Goal: Task Accomplishment & Management: Manage account settings

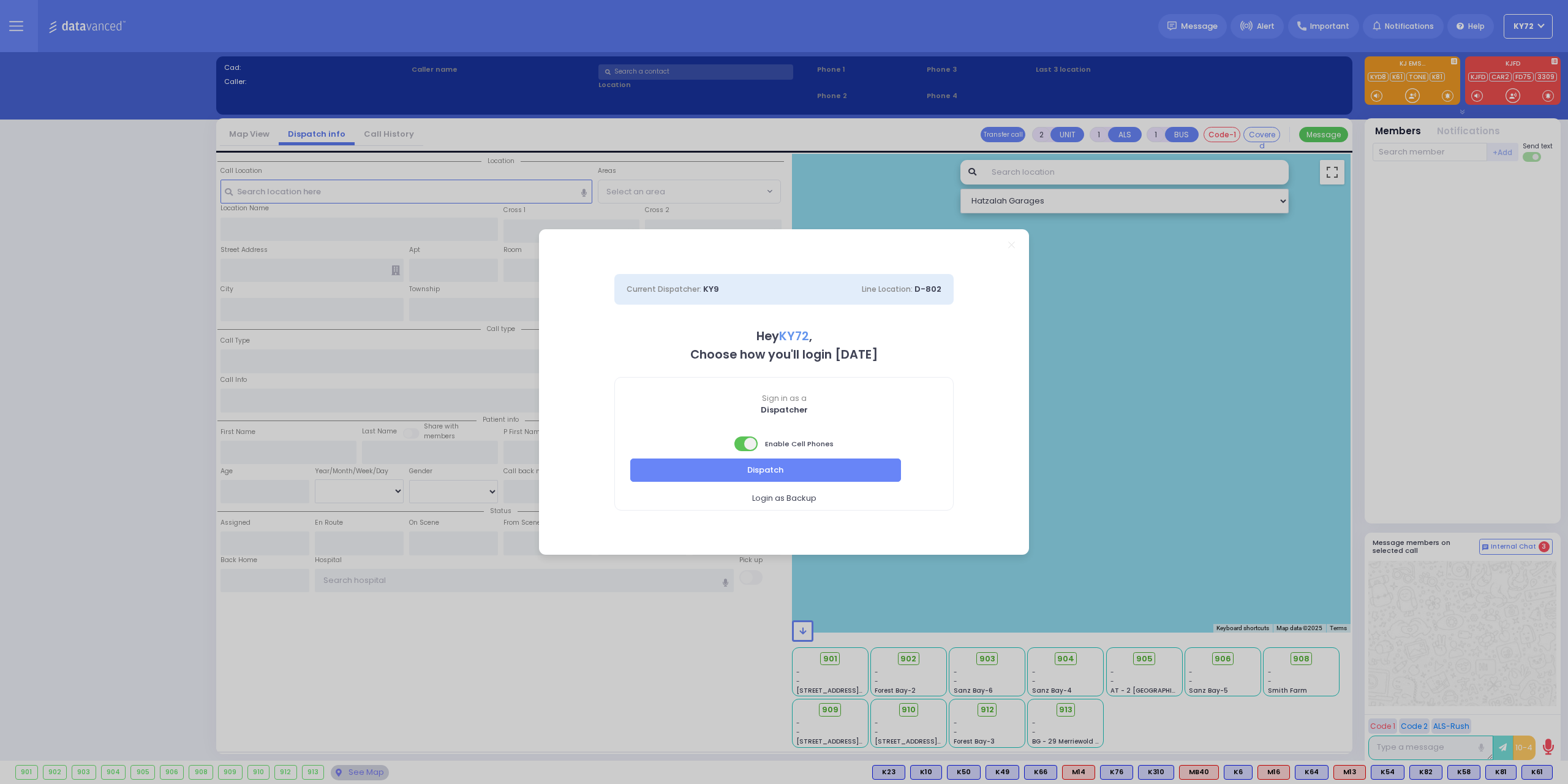
select select "10"
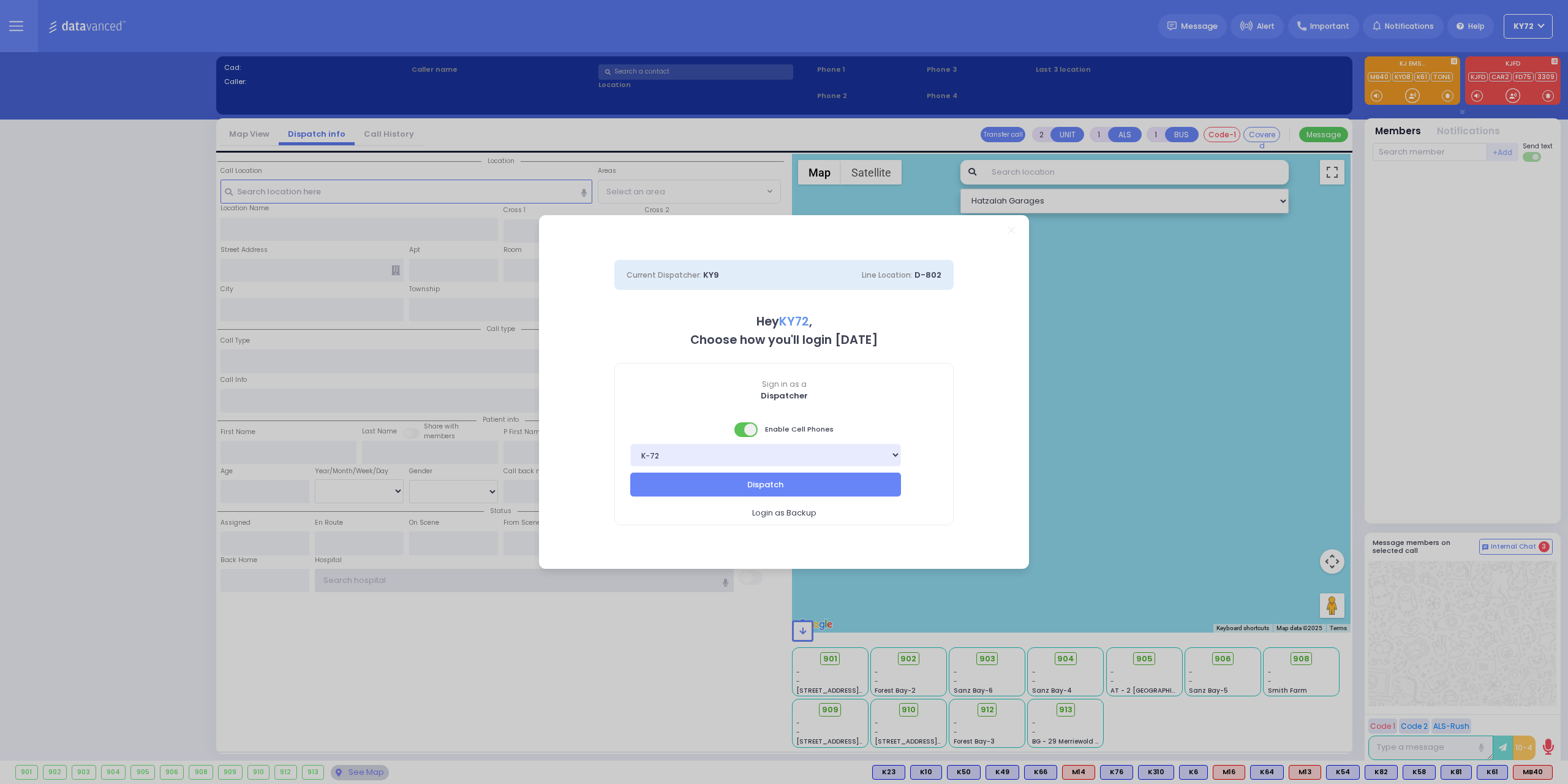
type input "KY72"
click at [784, 515] on span "Login as Backup" at bounding box center [784, 513] width 64 height 12
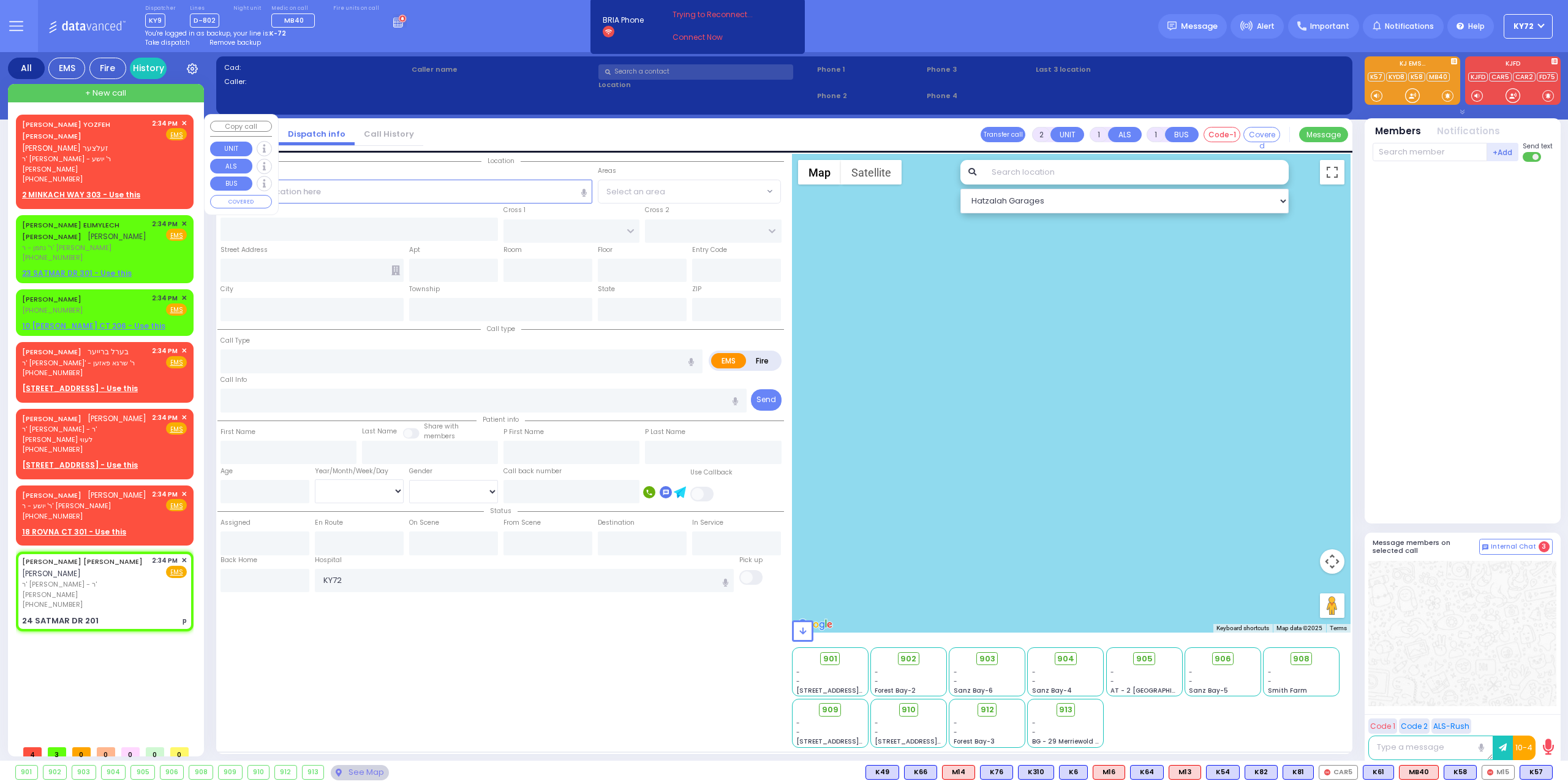
select select
type input "p"
radio input "true"
type input "[PERSON_NAME]"
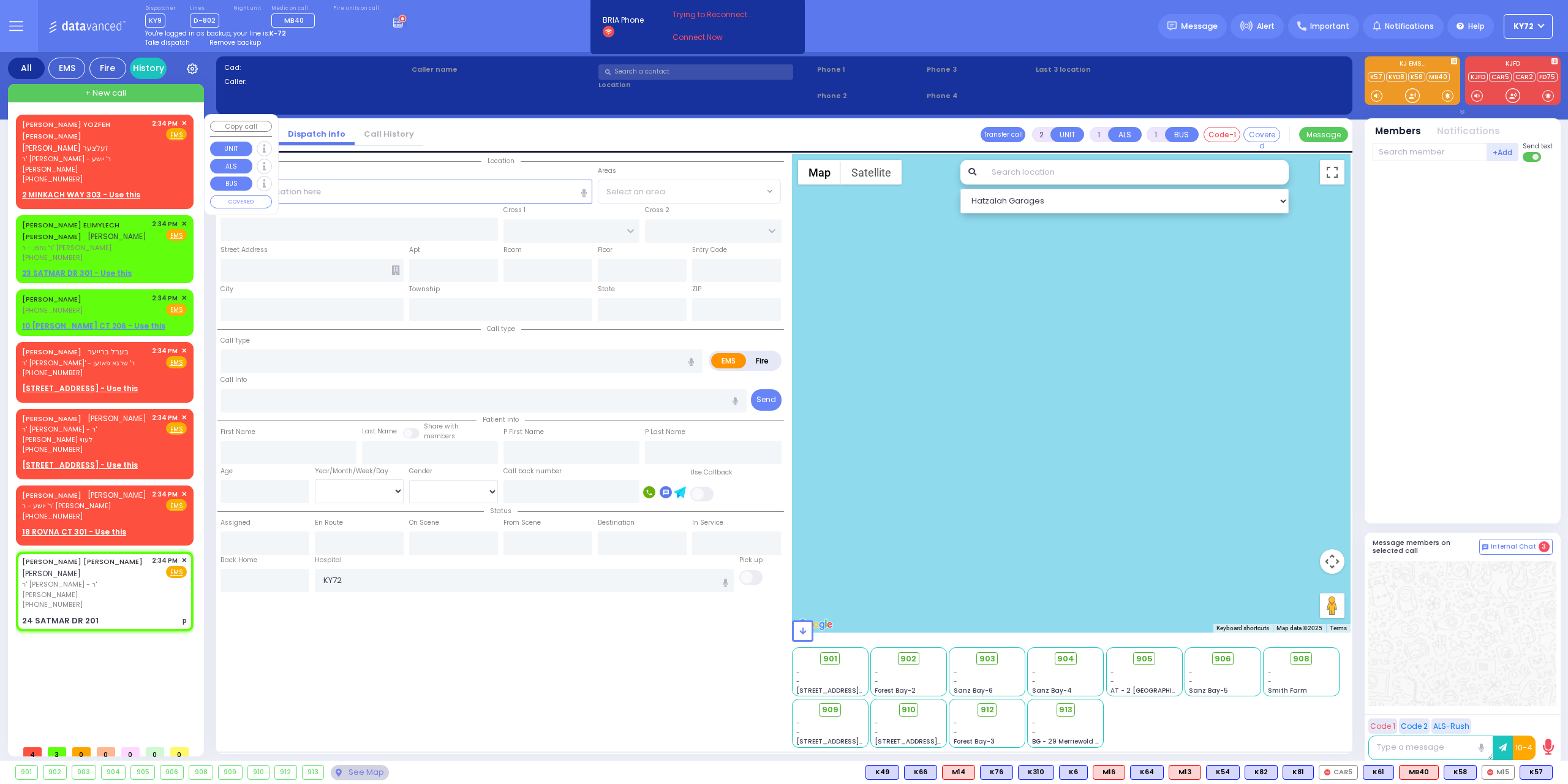
select select
type input "14:34"
select select "Hatzalah Garages"
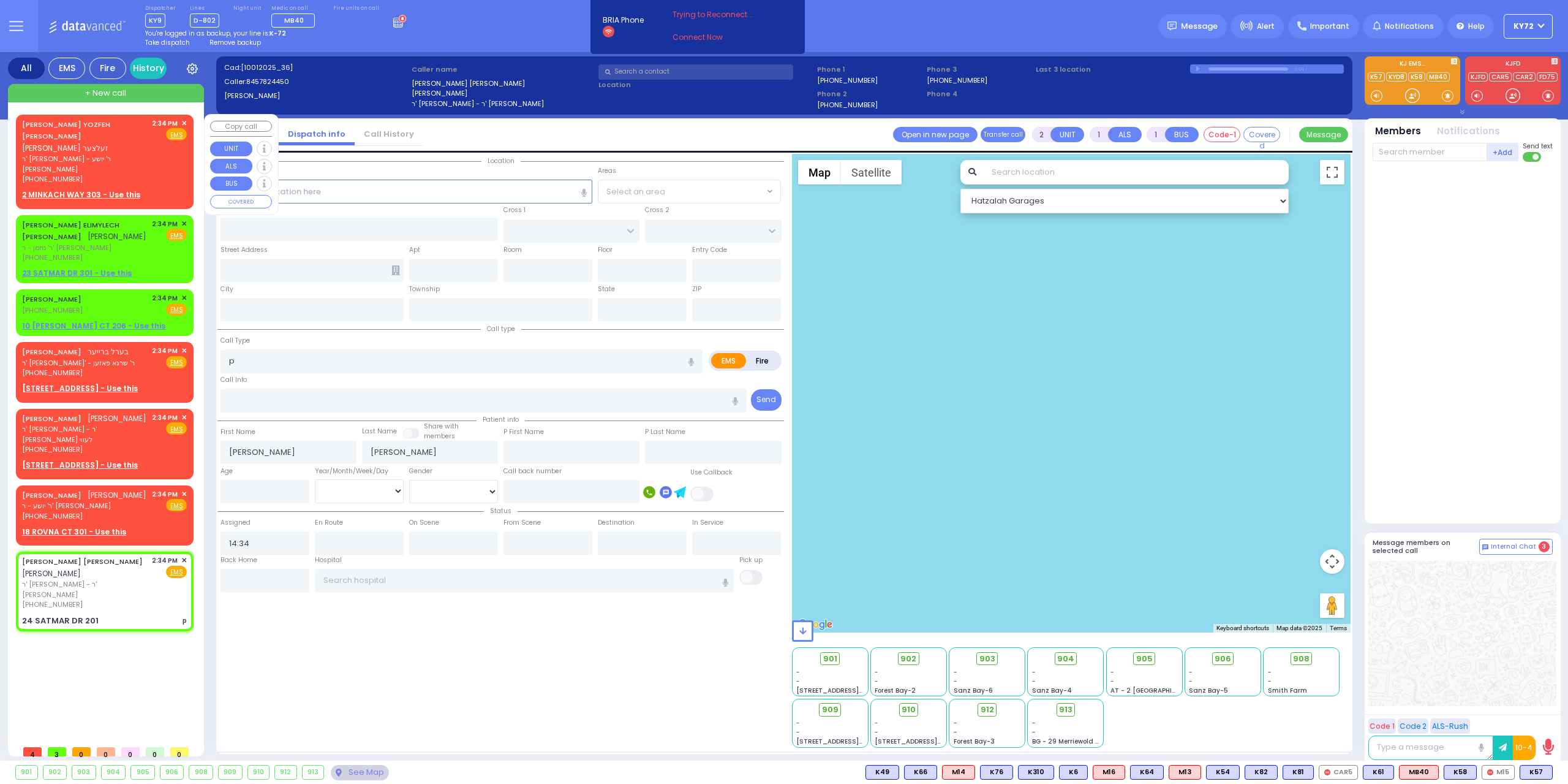
type input "HAYES COURT"
type input "ORSHAVA COURT"
type input "24 SATMAR DR"
type input "201"
type input "[PERSON_NAME]"
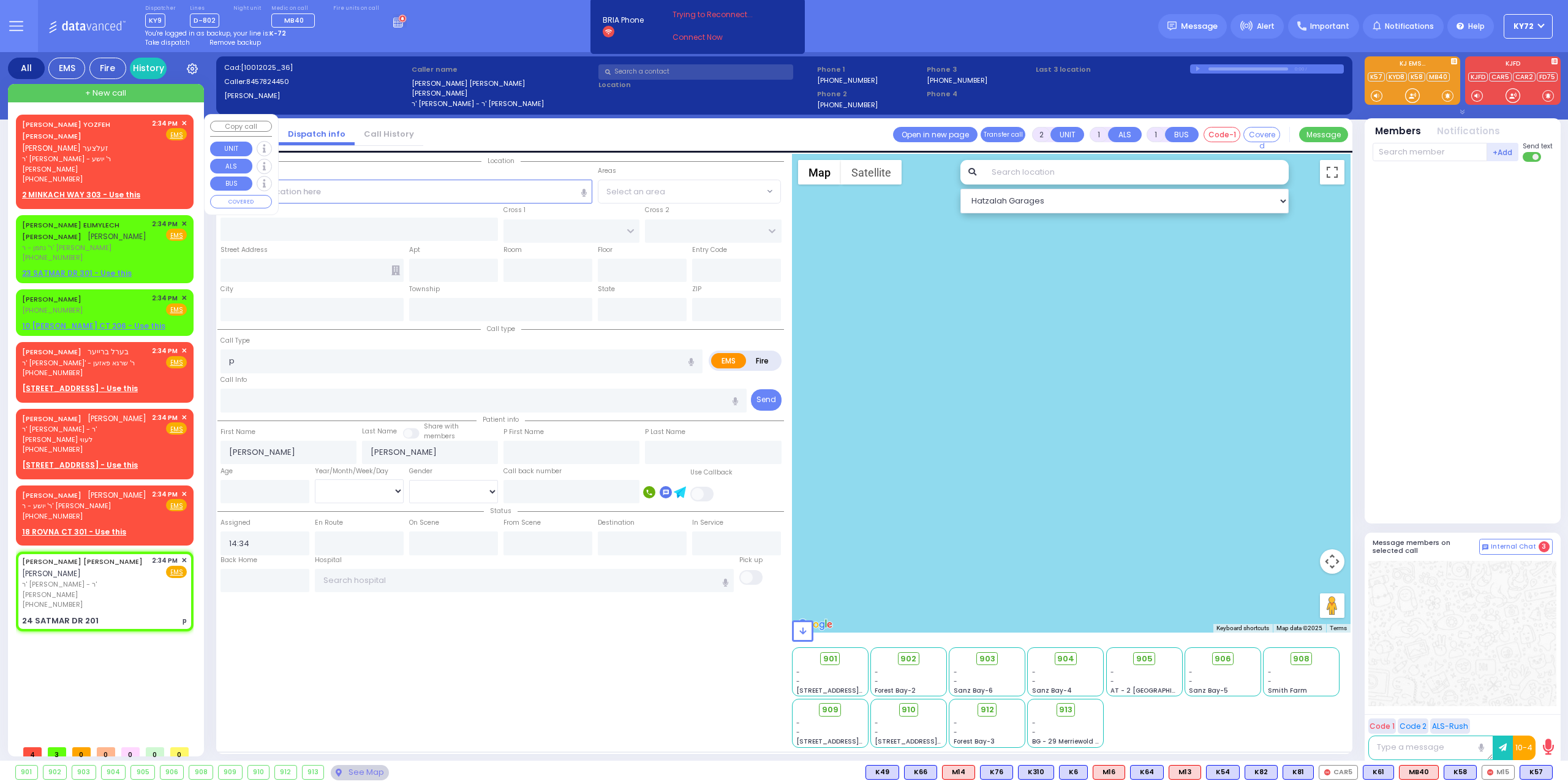
type input "[US_STATE]"
type input "10950"
select select "SECTION 3"
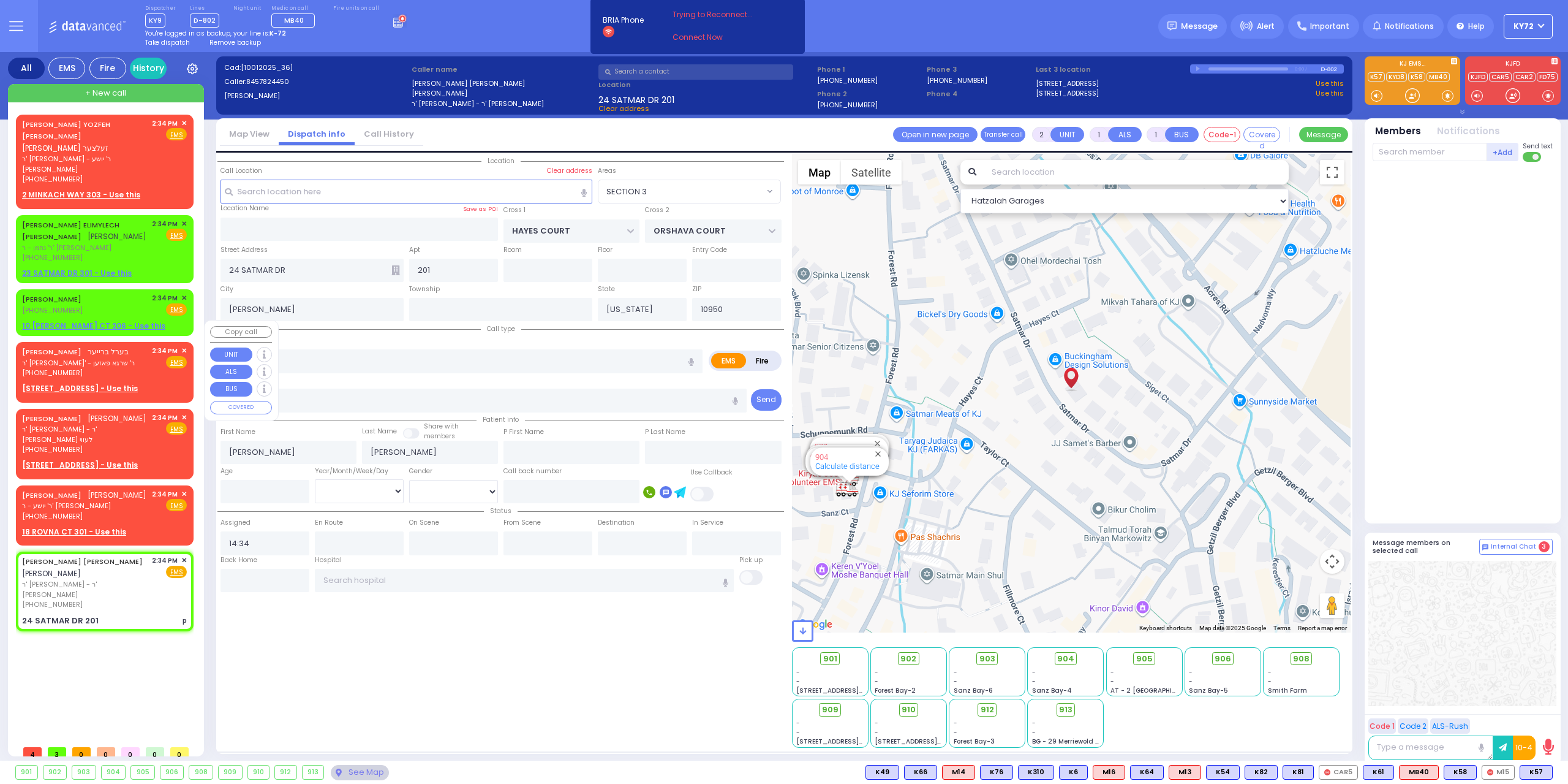
click at [182, 346] on span "✕" at bounding box center [184, 351] width 6 height 11
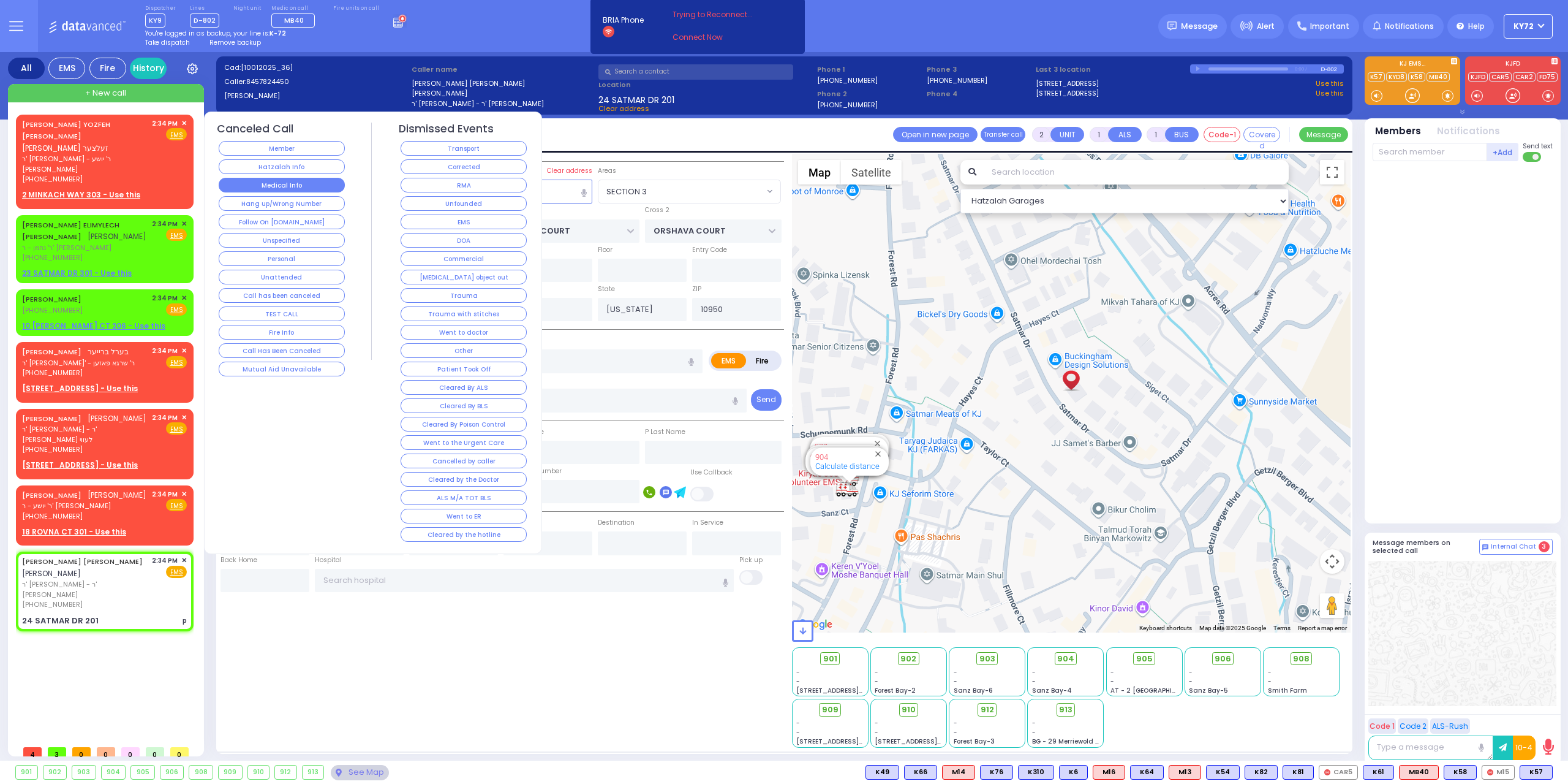
click at [272, 184] on button "Medical Info" at bounding box center [282, 185] width 126 height 15
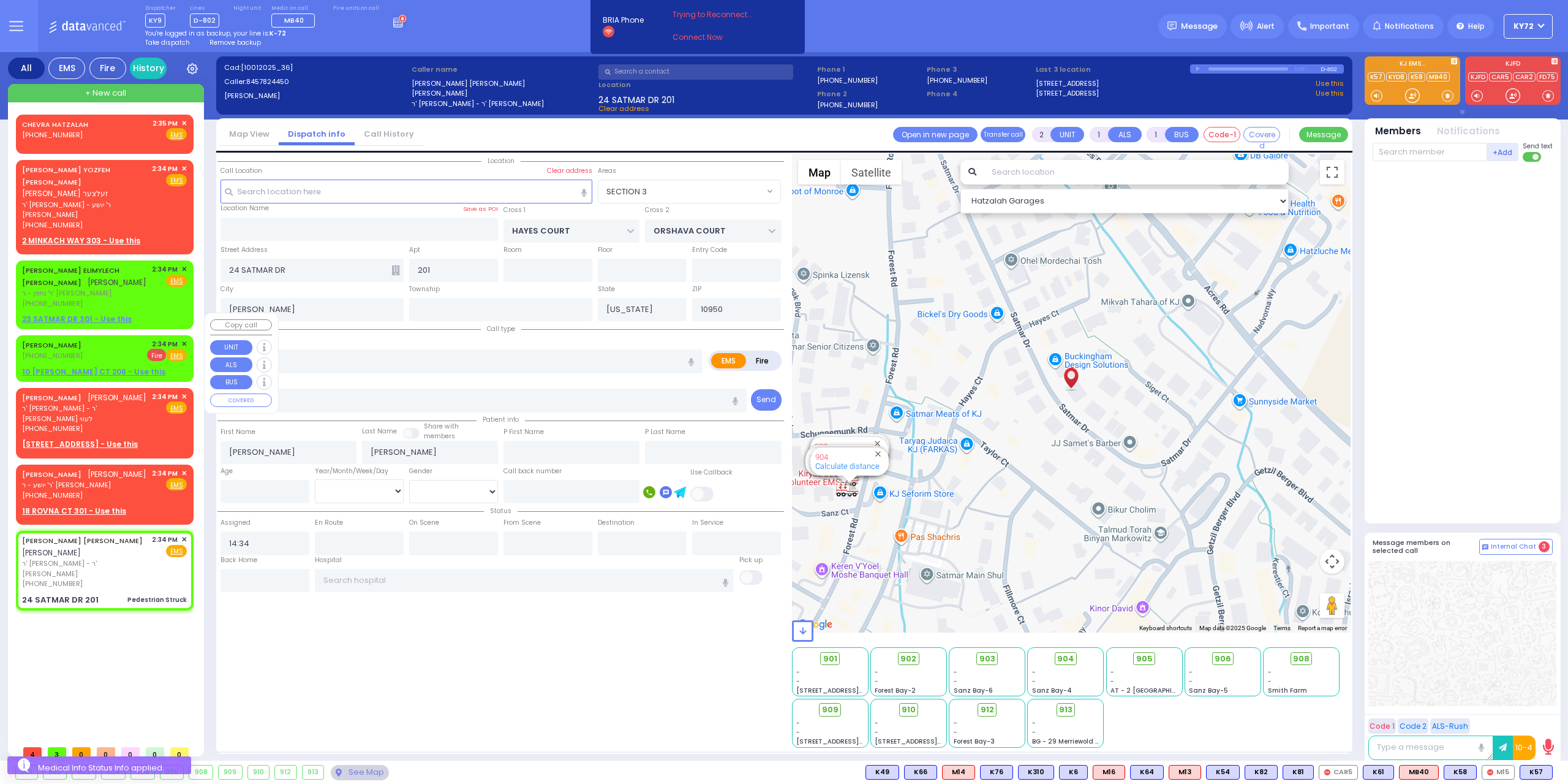
type input "4"
type input "2"
select select
type input "Pedestrian Struck"
radio input "true"
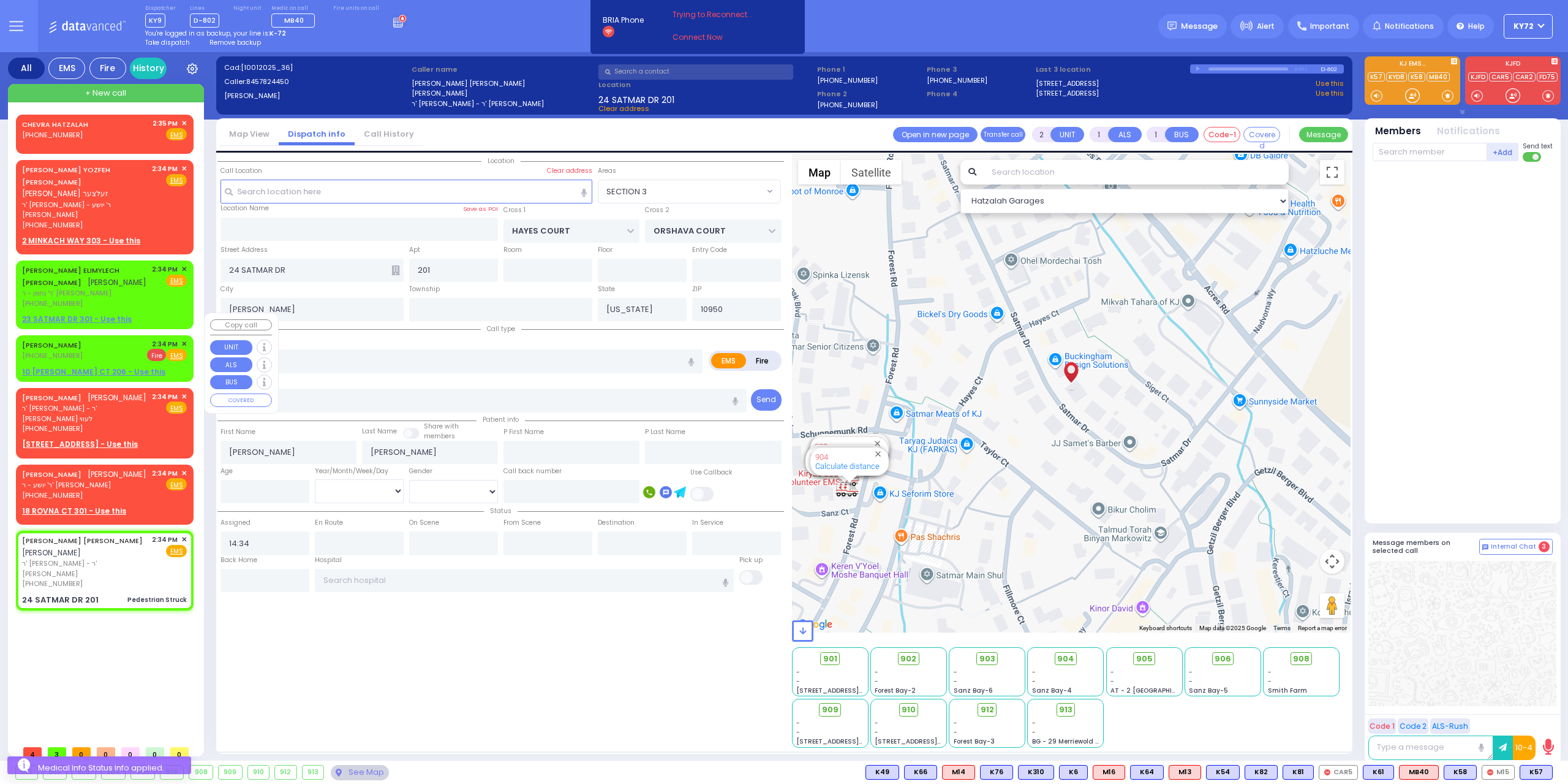
select select
select select "Hatzalah Garages"
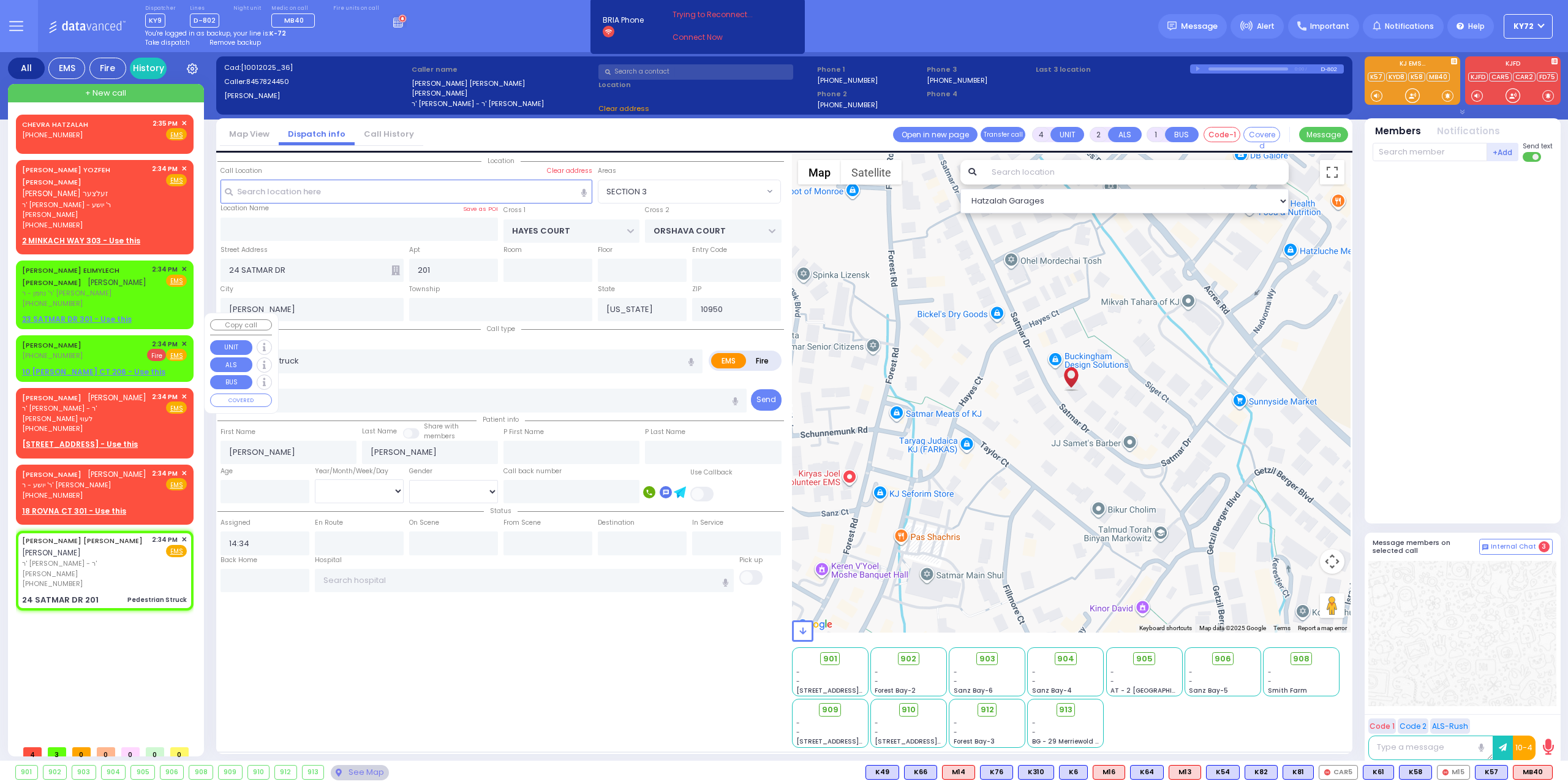
select select
radio input "true"
select select
select select "Hatzalah Garages"
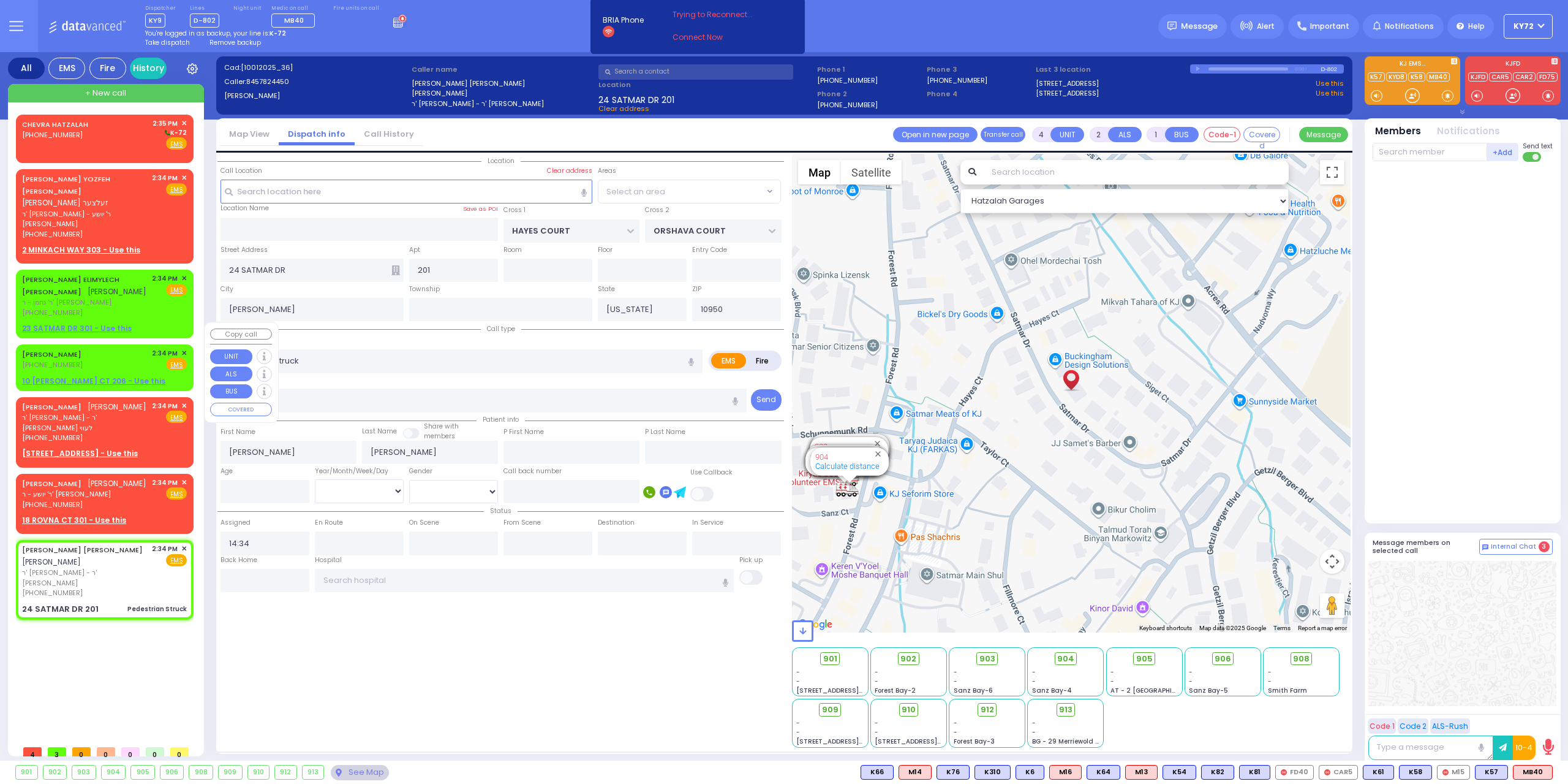
select select "SECTION 3"
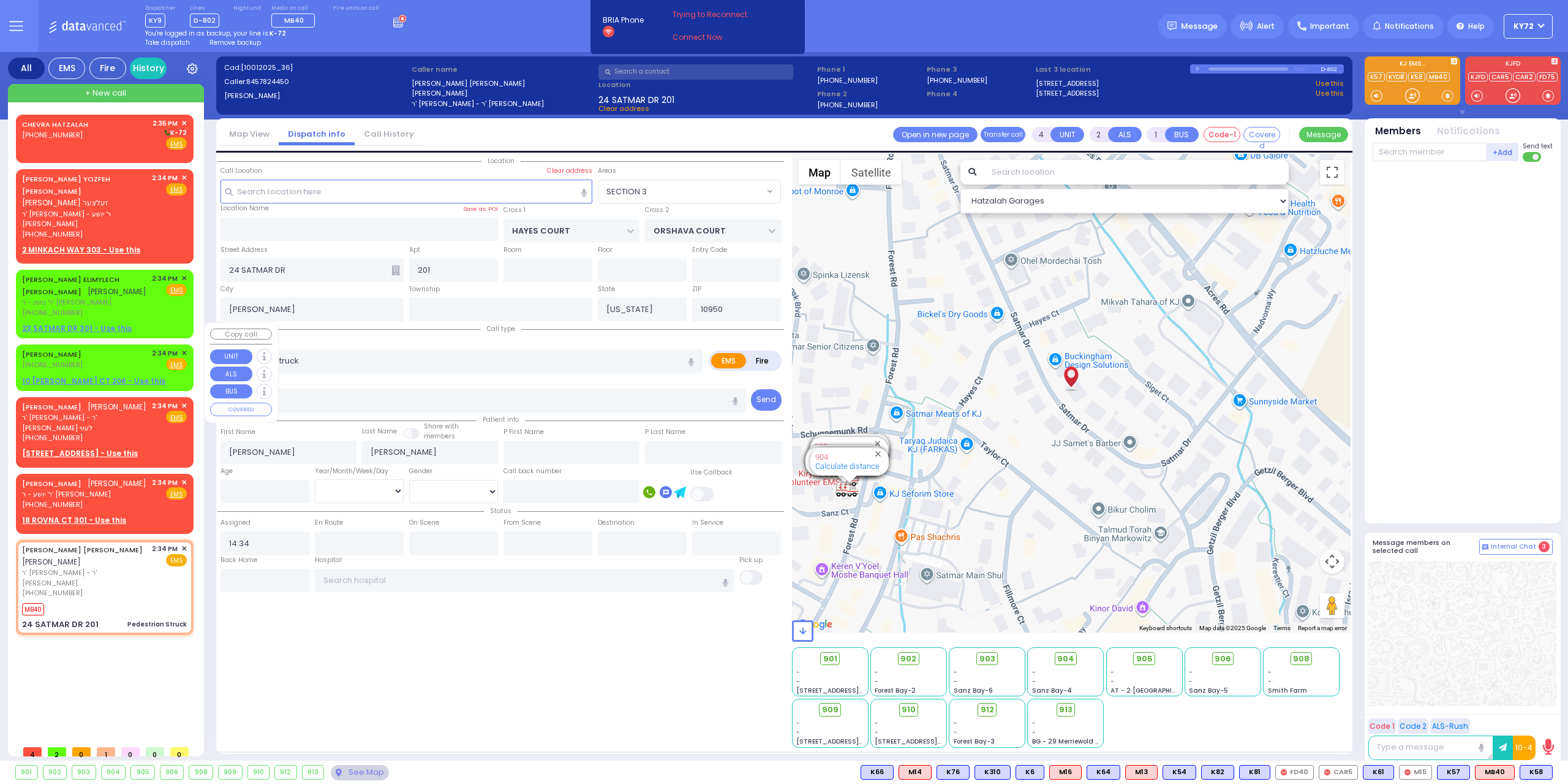
select select
radio input "true"
select select
type input "14:35"
select select "Hatzalah Garages"
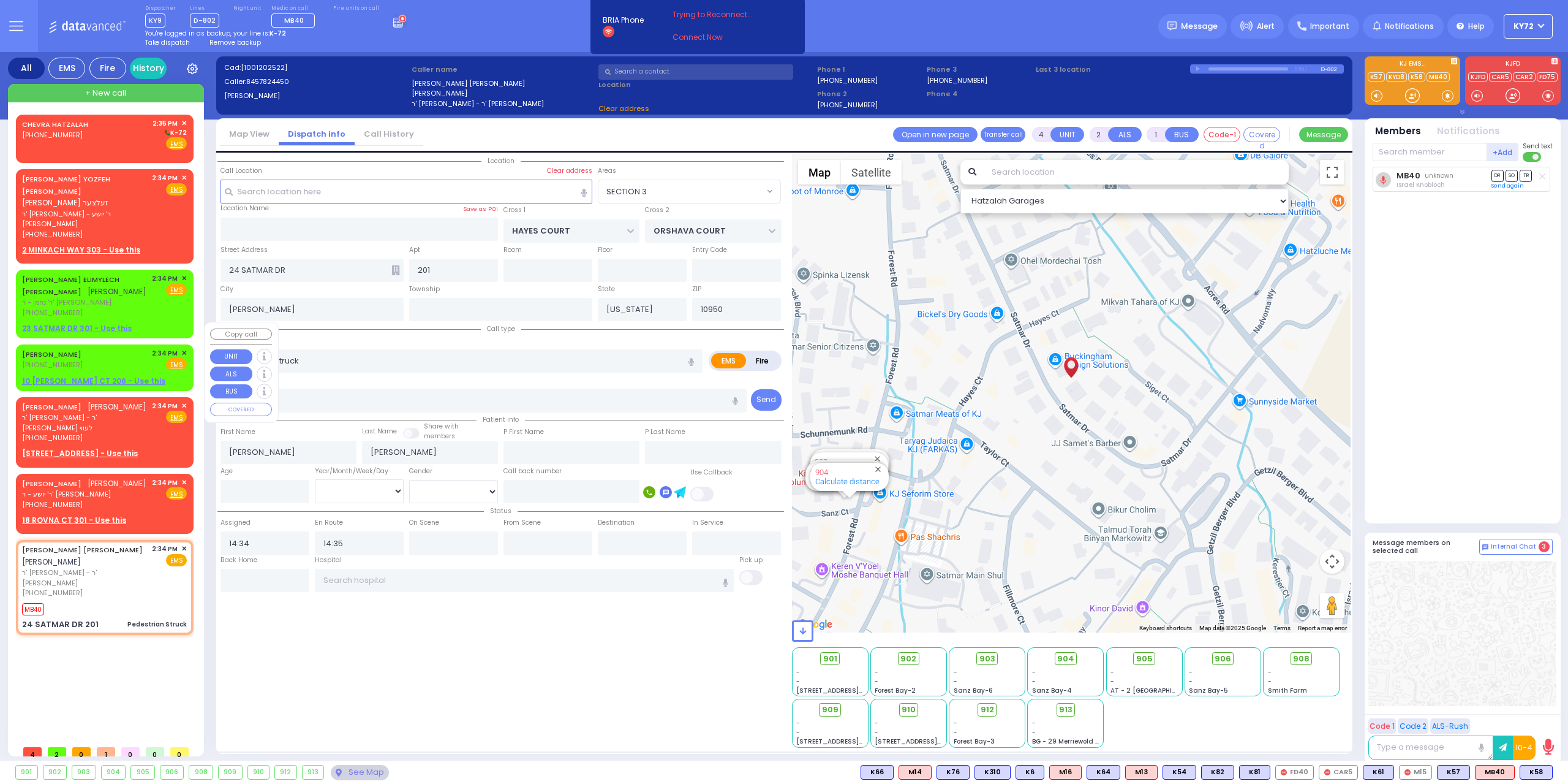
select select "SECTION 3"
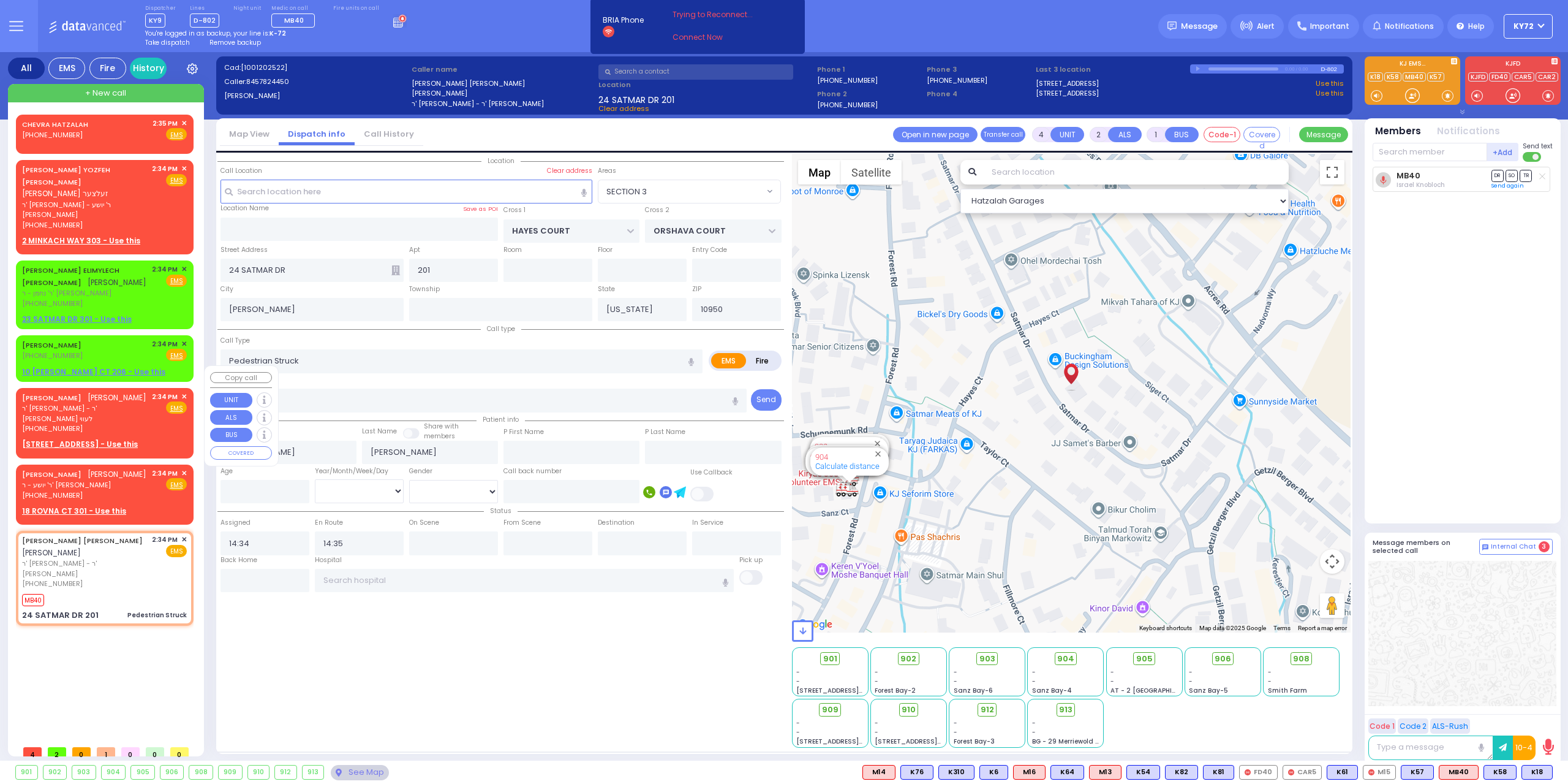
click at [184, 392] on span "✕" at bounding box center [184, 397] width 6 height 11
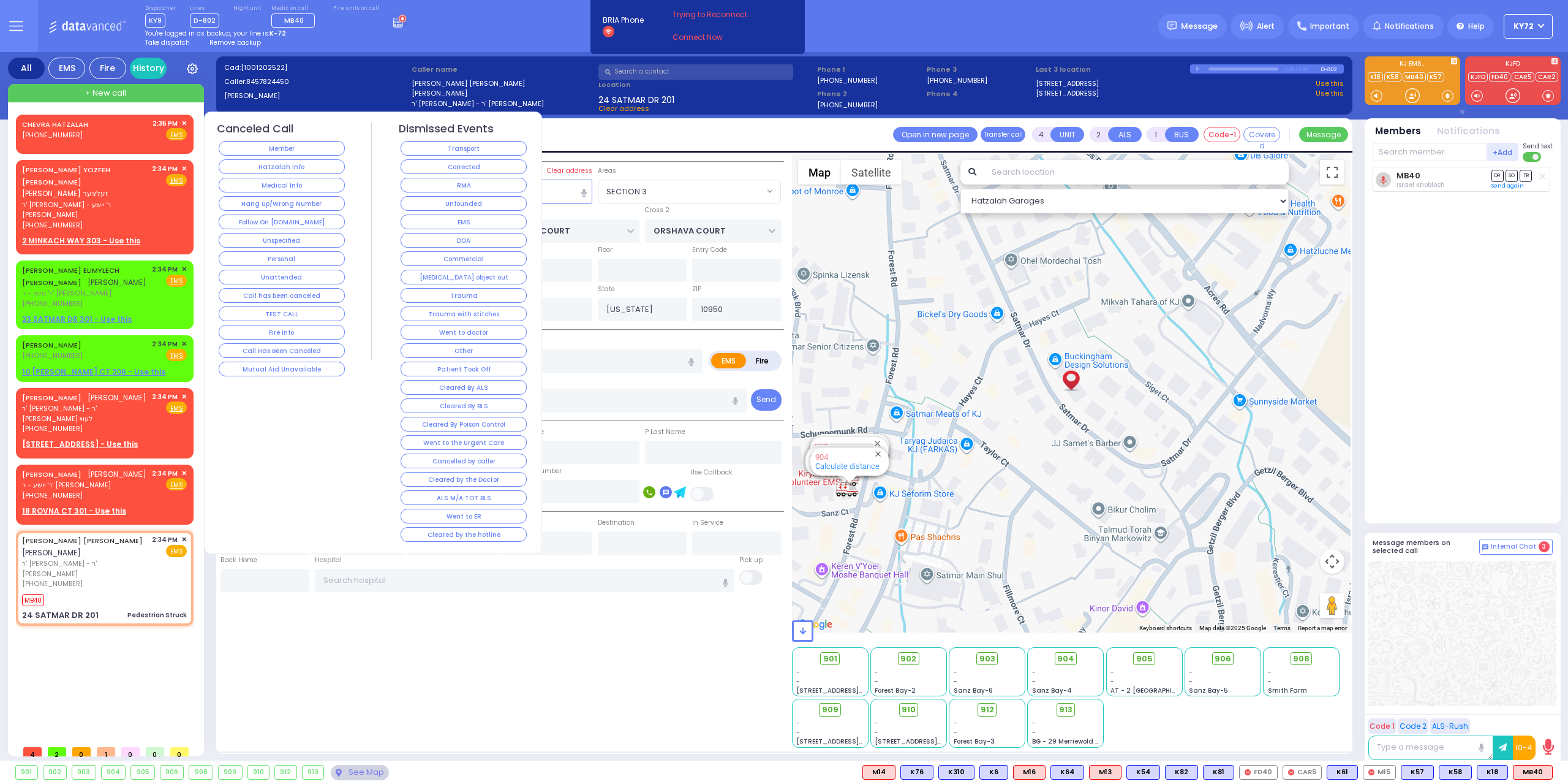
click at [243, 151] on button "Member" at bounding box center [282, 149] width 126 height 15
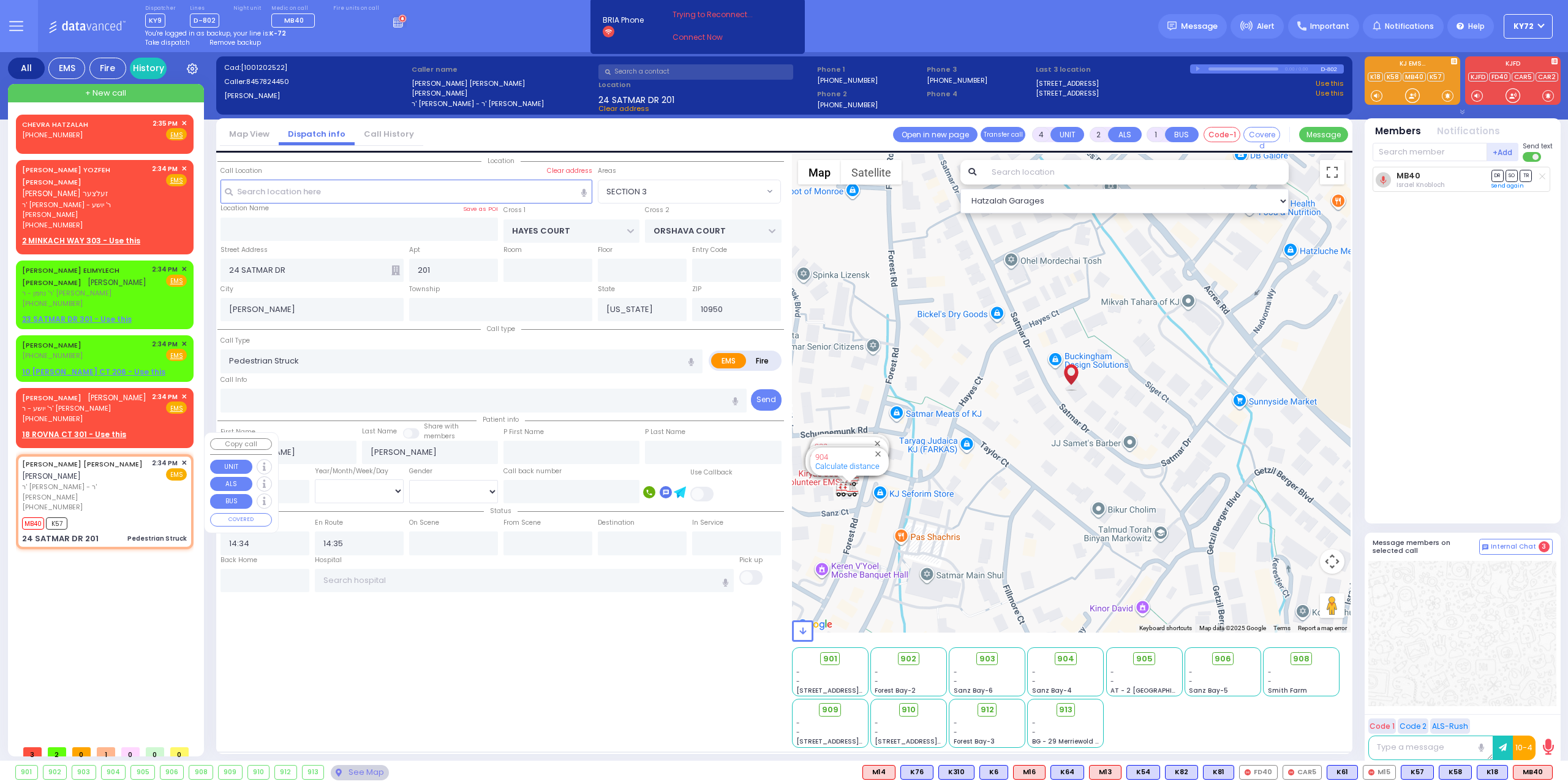
select select
radio input "true"
select select
select select "Hatzalah Garages"
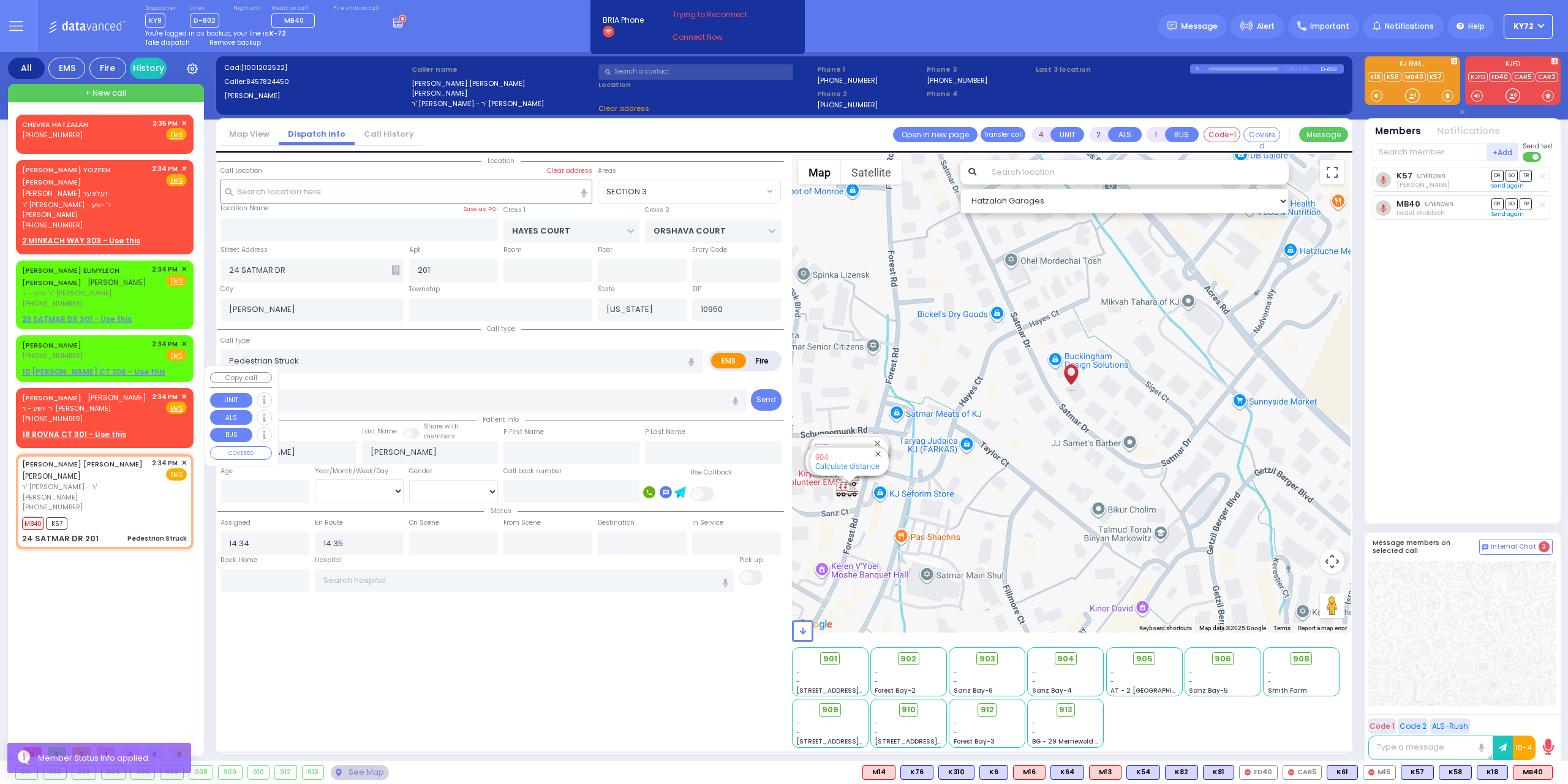
click at [184, 392] on span "✕" at bounding box center [184, 397] width 6 height 11
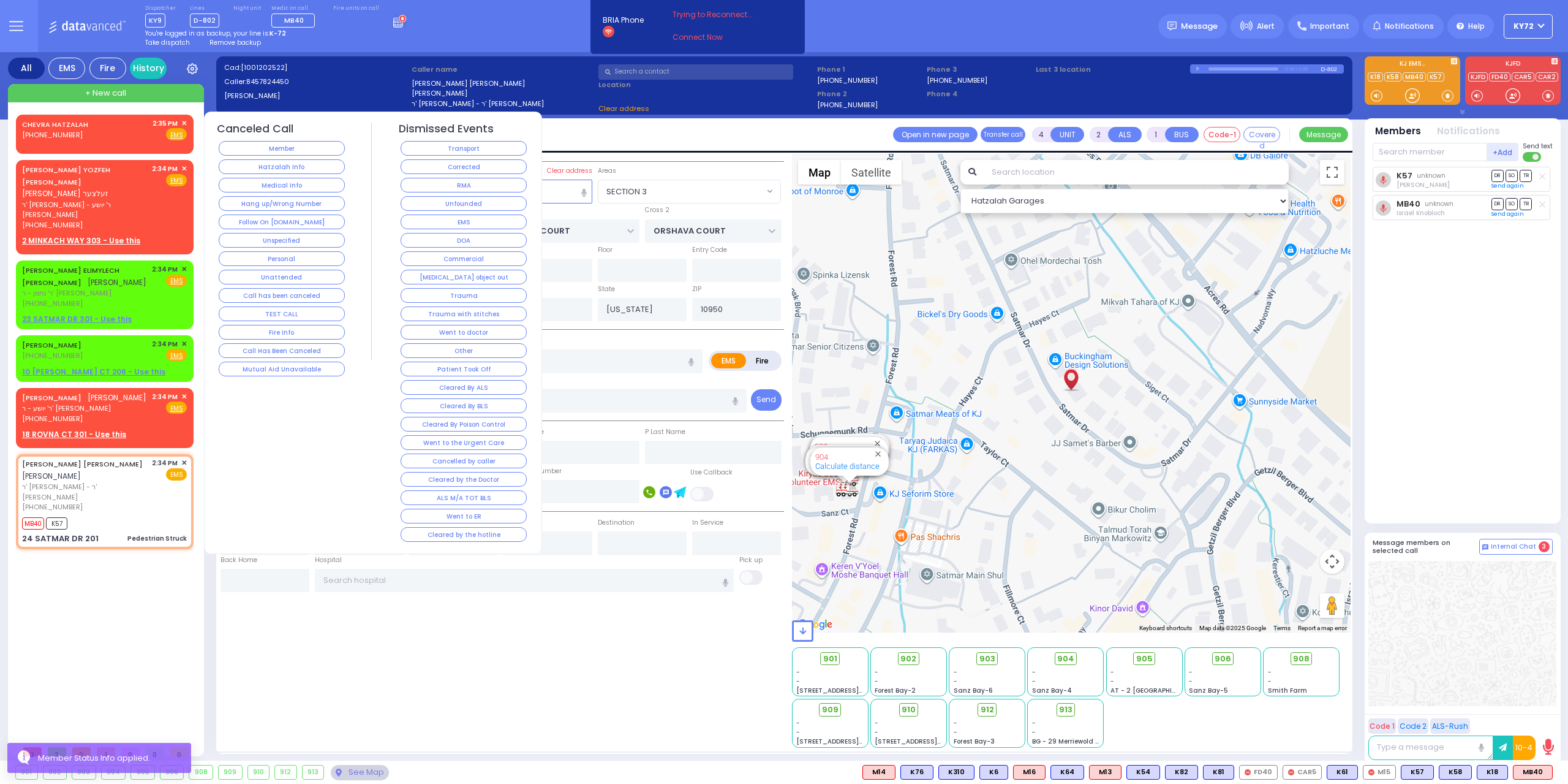
select select "SECTION 3"
click at [253, 148] on button "Member" at bounding box center [282, 149] width 126 height 15
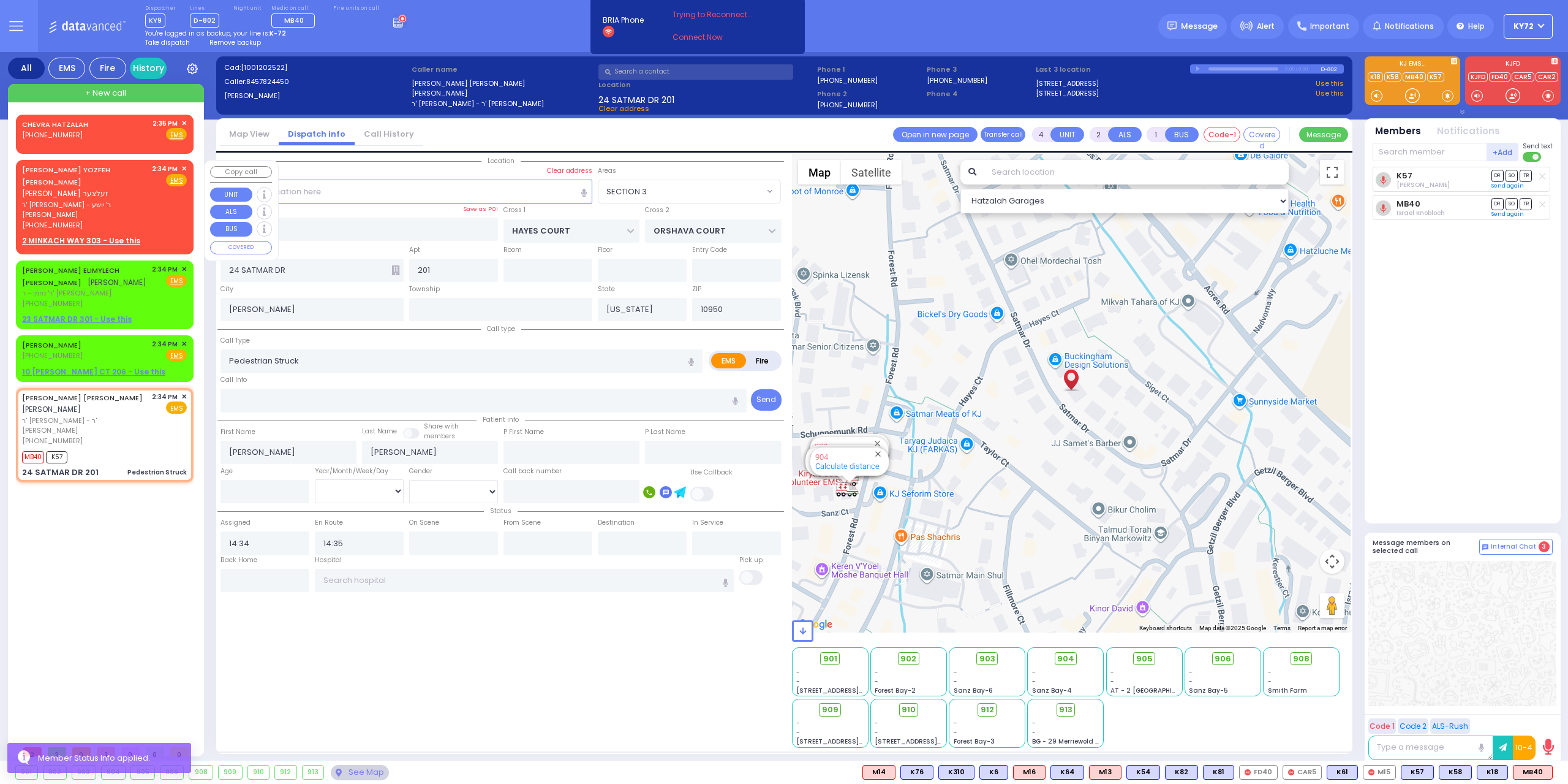
click at [182, 168] on span "✕" at bounding box center [184, 168] width 6 height 11
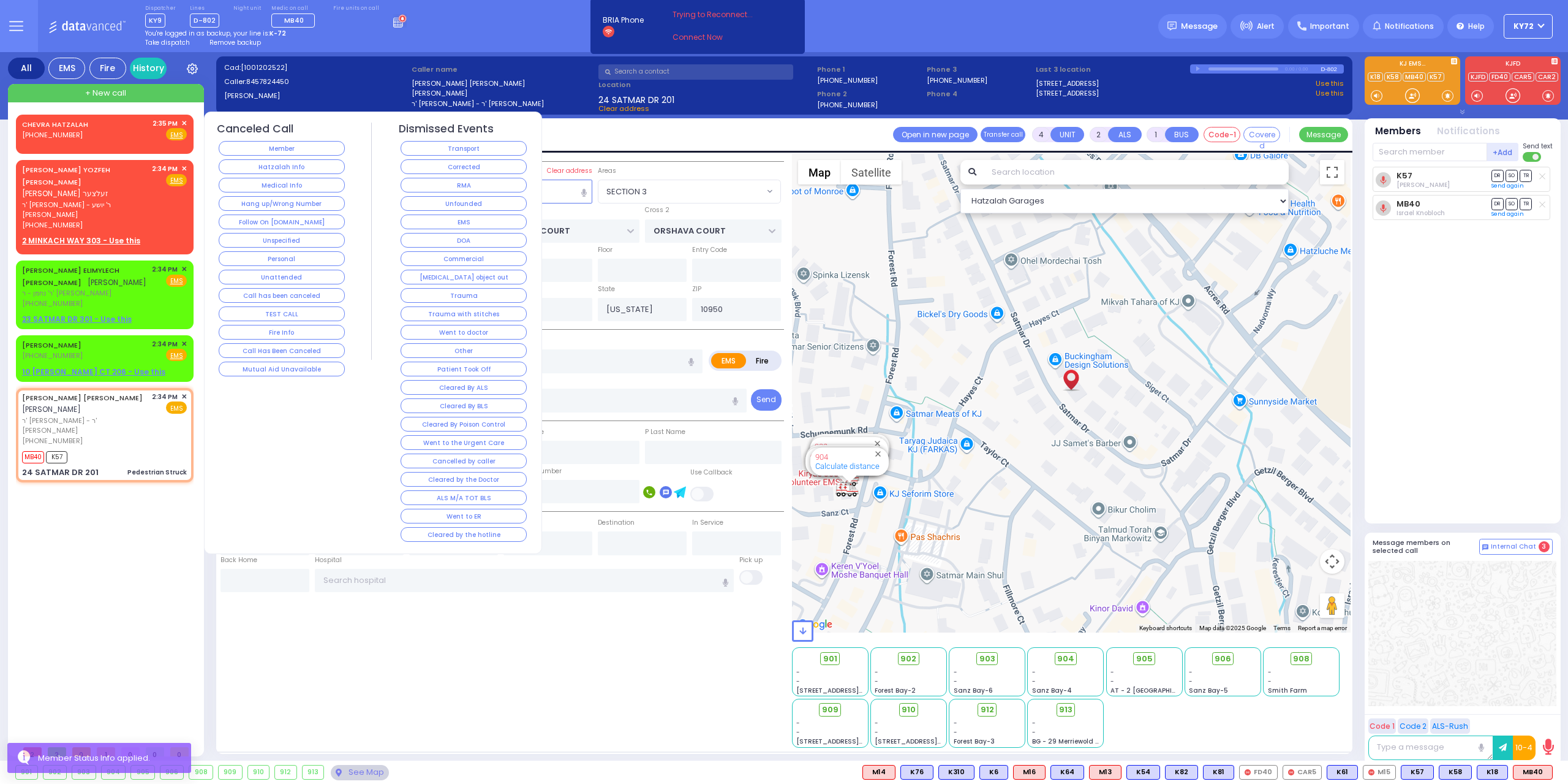
click at [260, 158] on div "Hatzalah Info" at bounding box center [282, 167] width 131 height 18
click at [258, 165] on button "Hatzalah Info" at bounding box center [282, 167] width 126 height 15
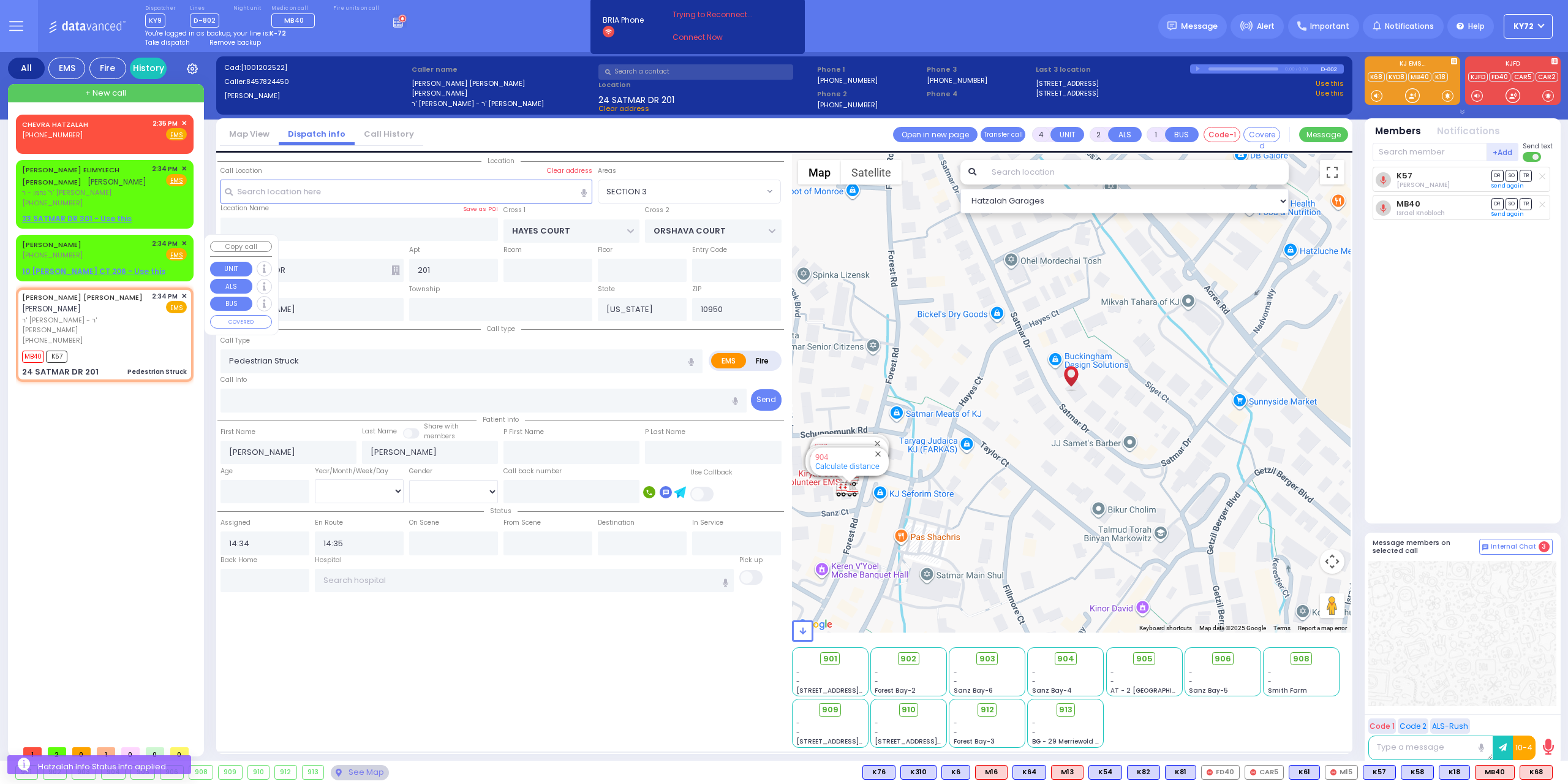
click at [182, 240] on span "✕" at bounding box center [184, 243] width 6 height 11
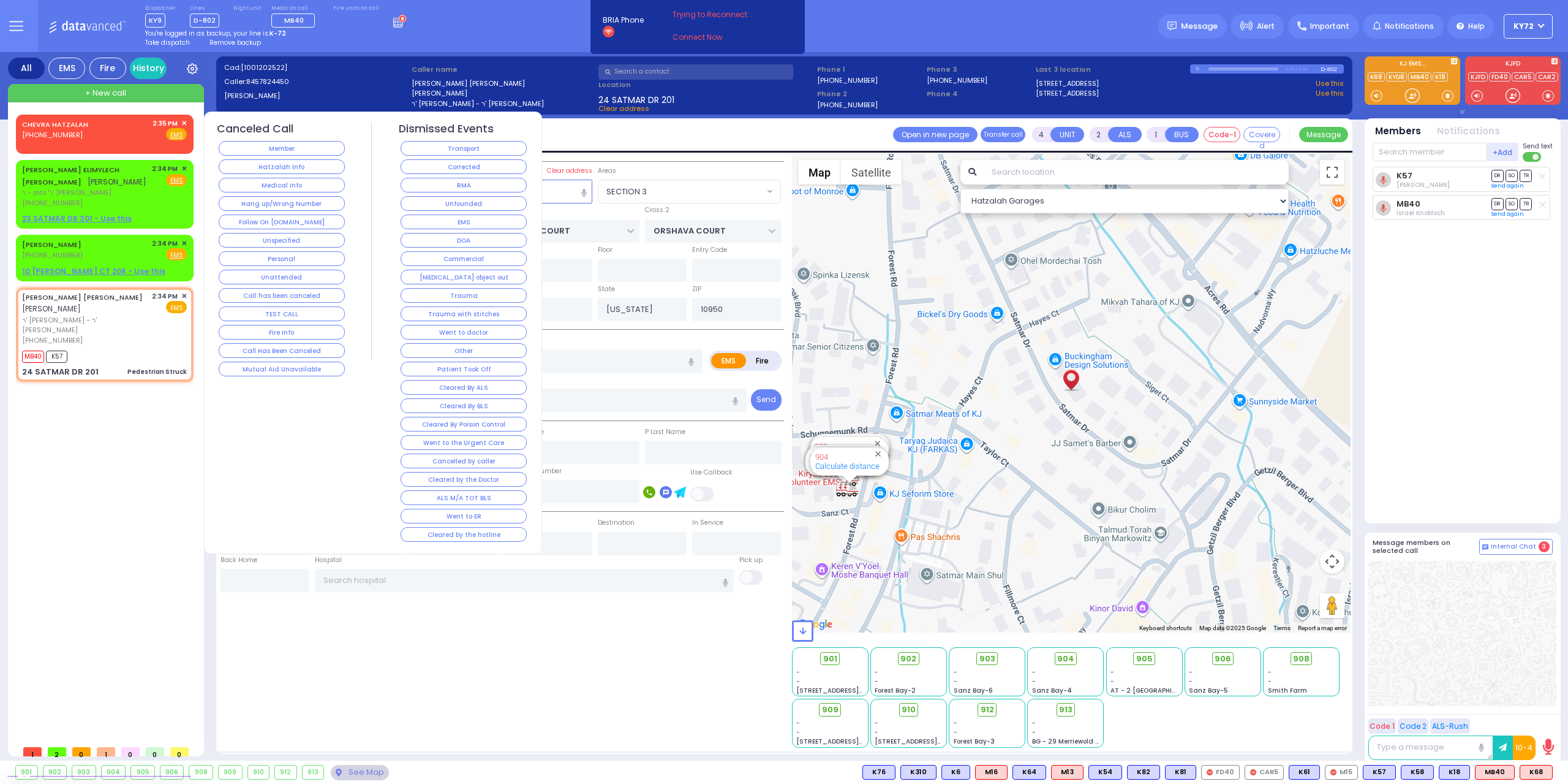
click at [221, 231] on div "Unspecified" at bounding box center [282, 240] width 131 height 18
click at [261, 164] on button "Hatzalah Info" at bounding box center [282, 167] width 126 height 15
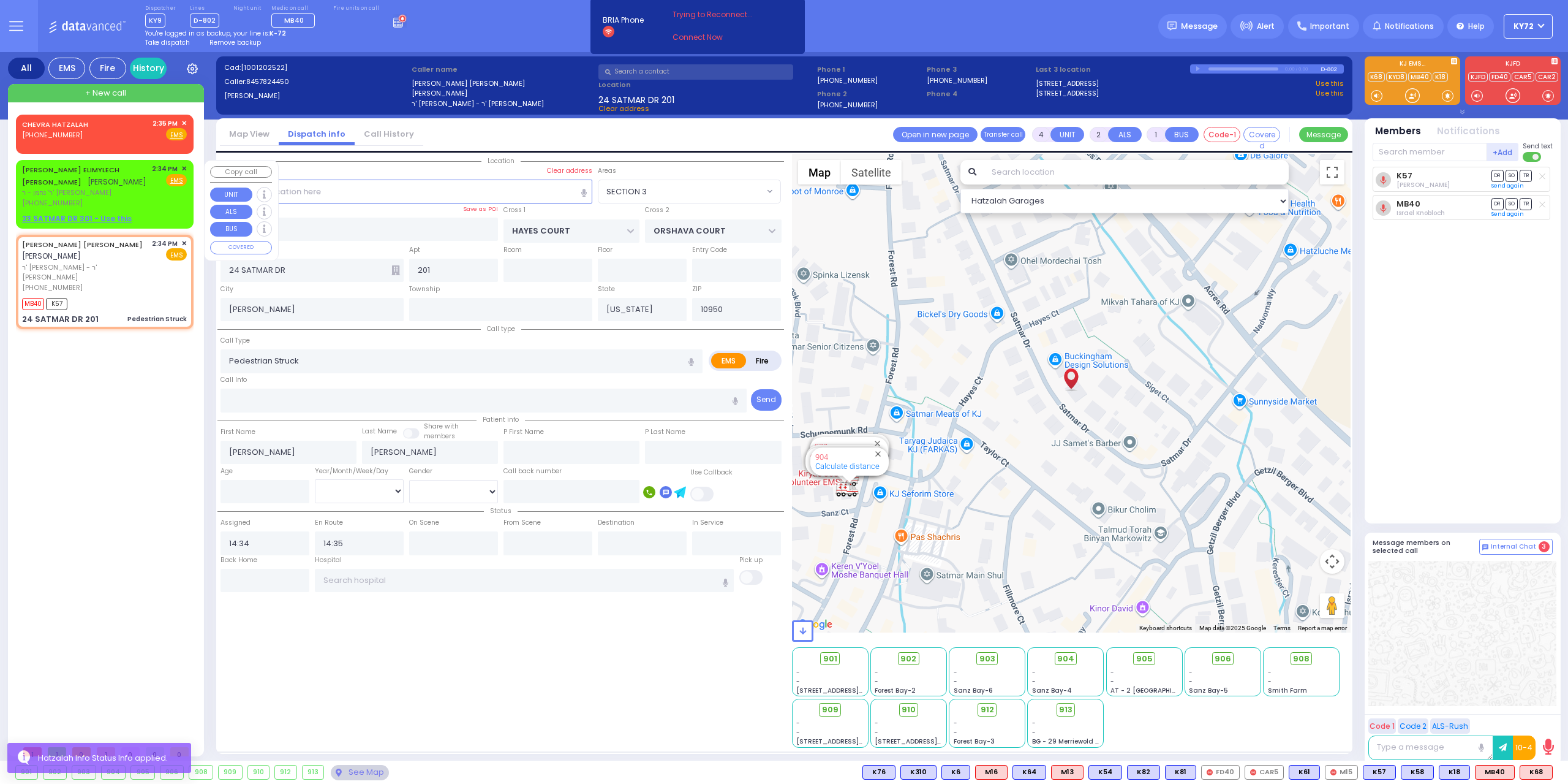
click at [185, 168] on span "✕" at bounding box center [184, 168] width 6 height 11
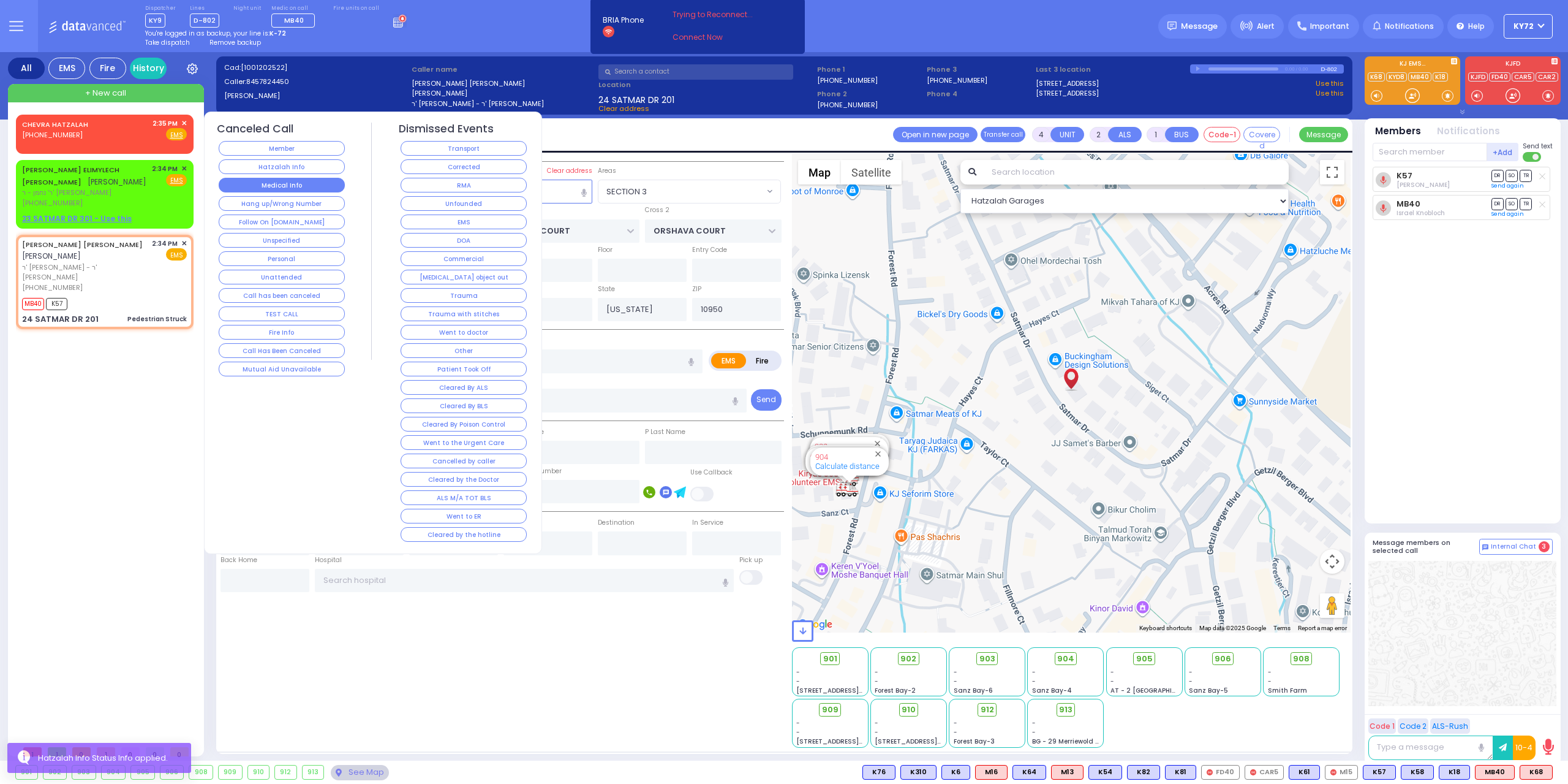
click at [247, 178] on button "Medical Info" at bounding box center [282, 185] width 126 height 15
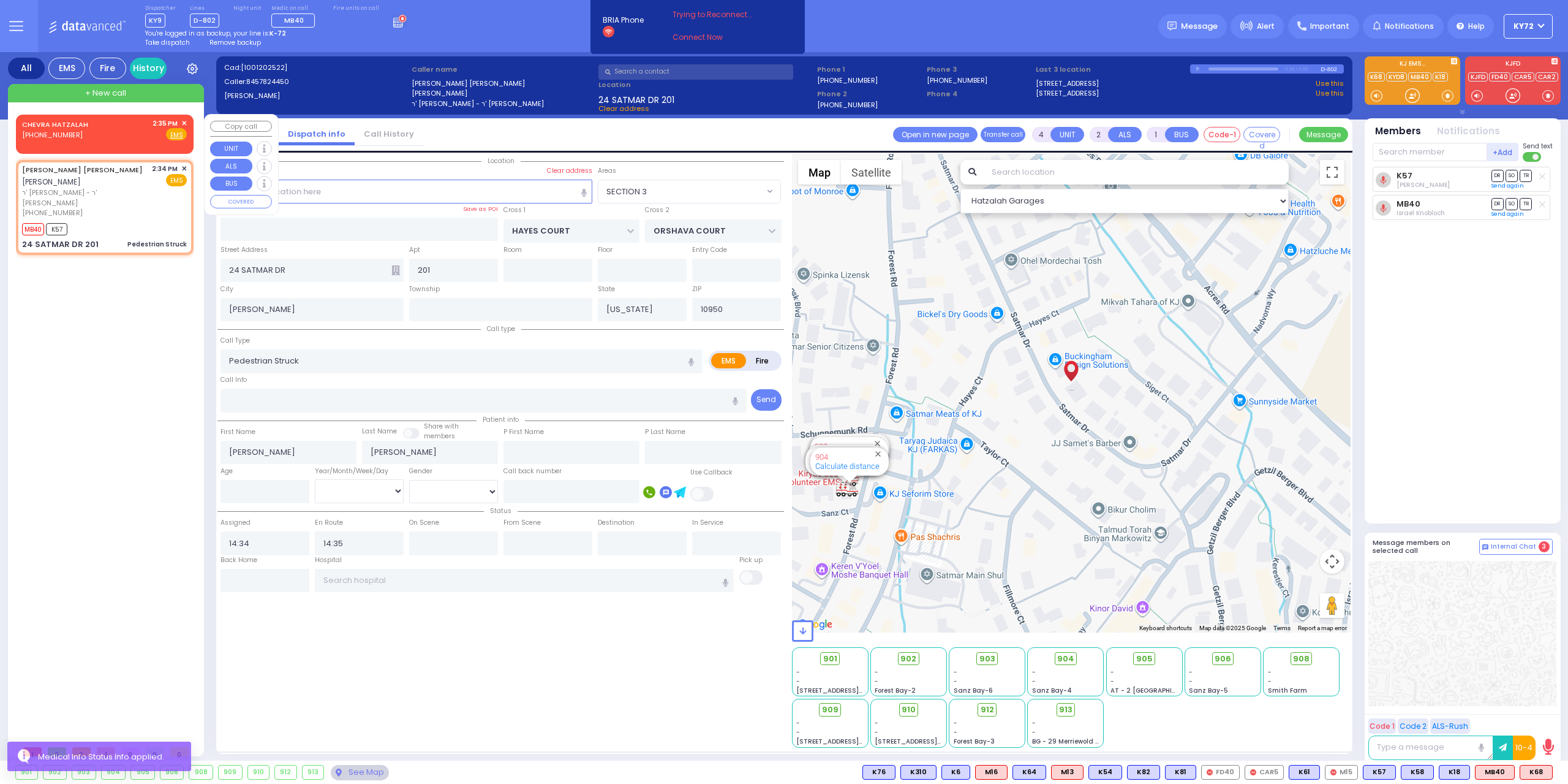
click at [186, 123] on span "✕" at bounding box center [184, 123] width 6 height 11
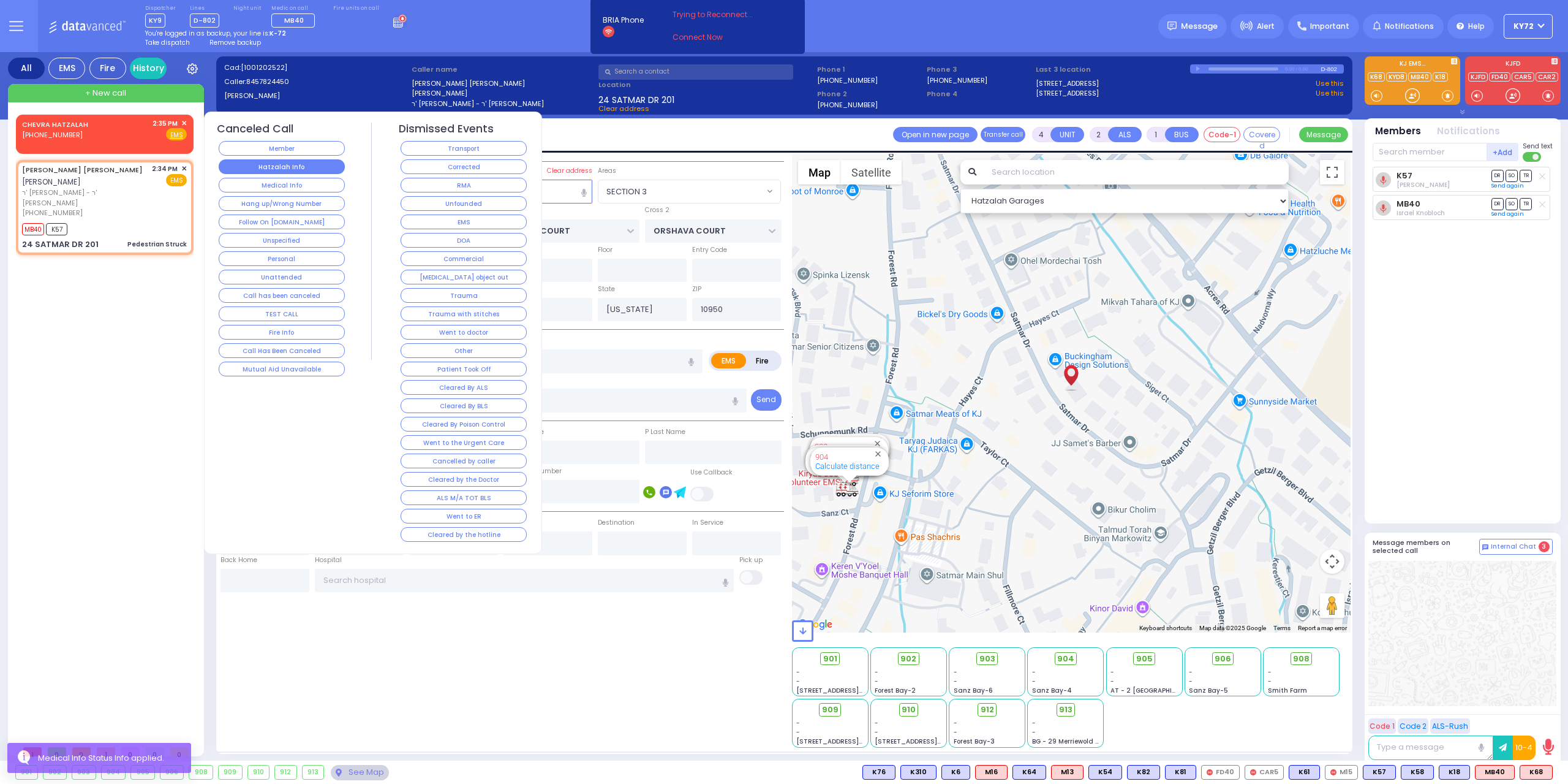
click at [259, 170] on button "Hatzalah Info" at bounding box center [282, 167] width 126 height 15
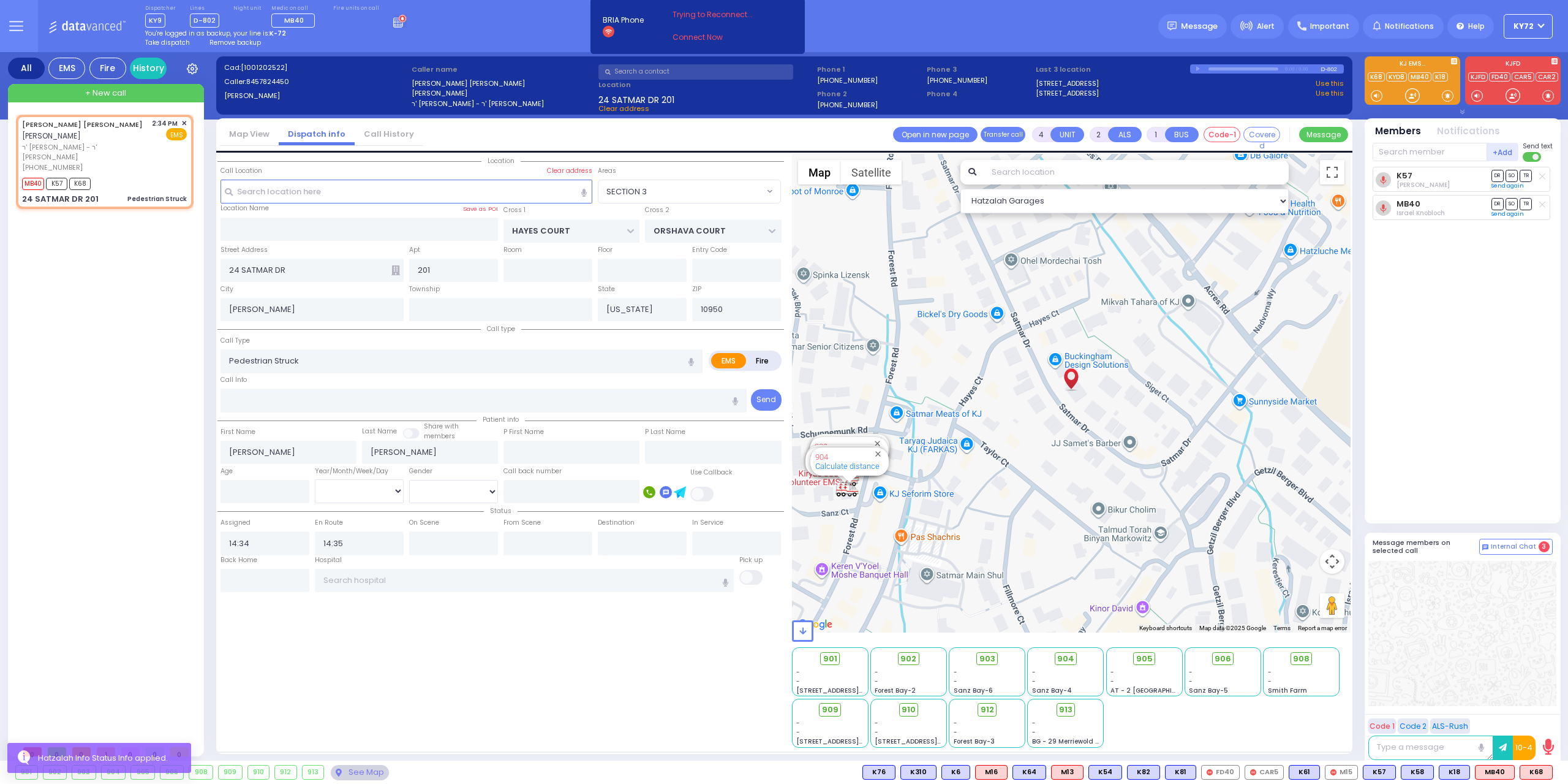
select select
radio input "true"
select select
select select "Hatzalah Garages"
select select "SECTION 3"
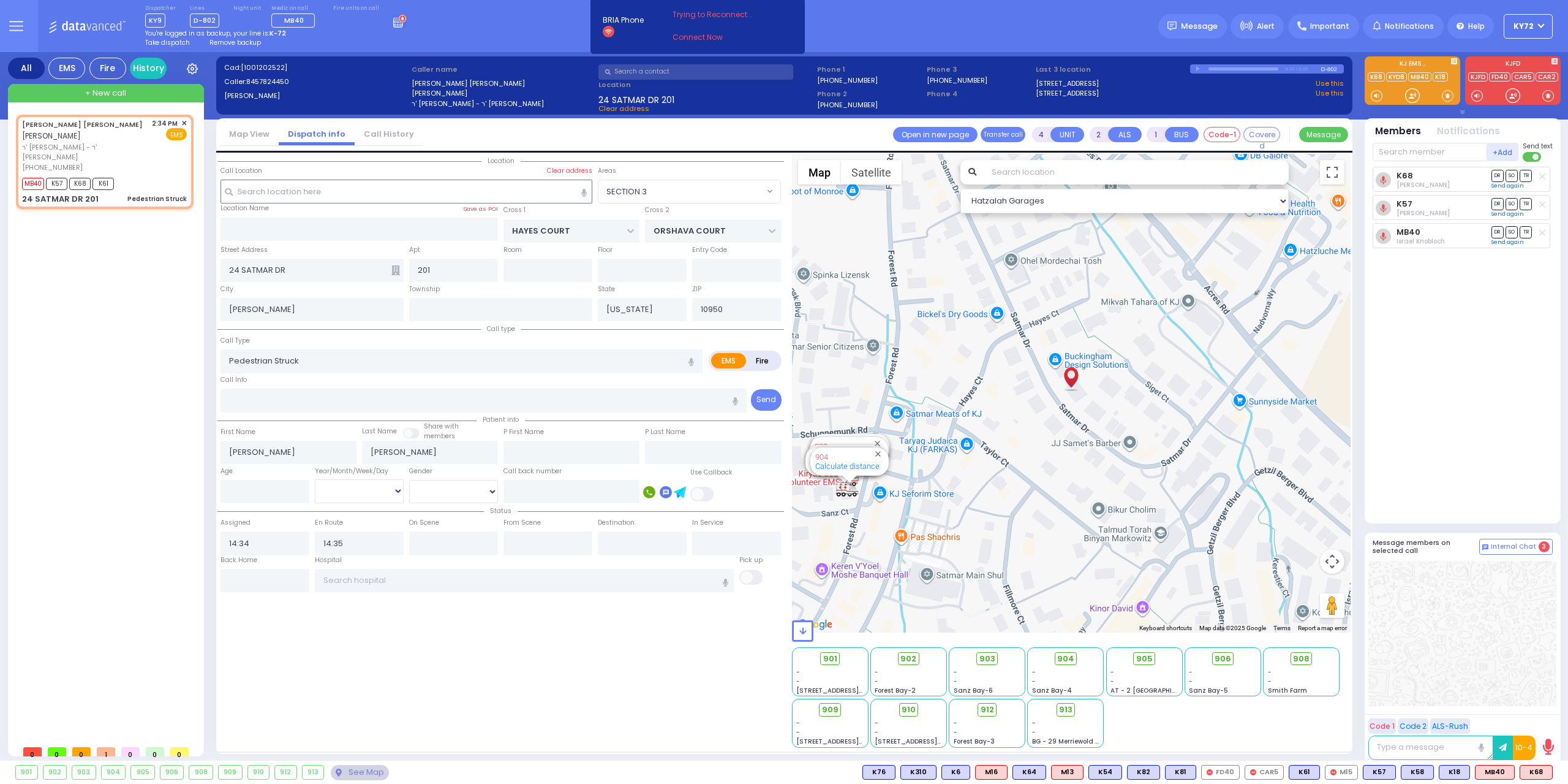
select select
radio input "true"
select select
select select "Hatzalah Garages"
select select "SECTION 3"
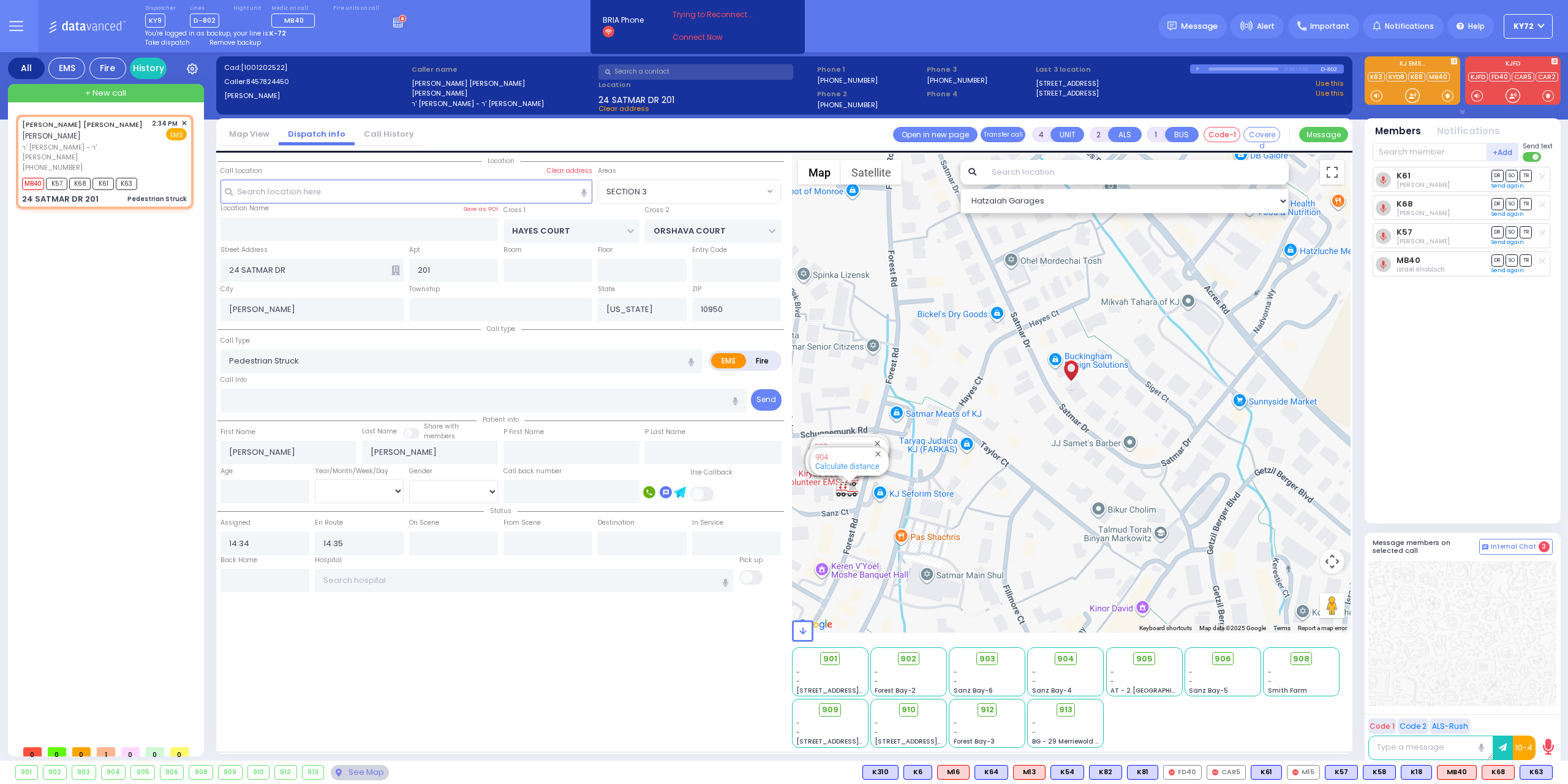
select select
radio input "true"
select select
select select "Hatzalah Garages"
select select "SECTION 3"
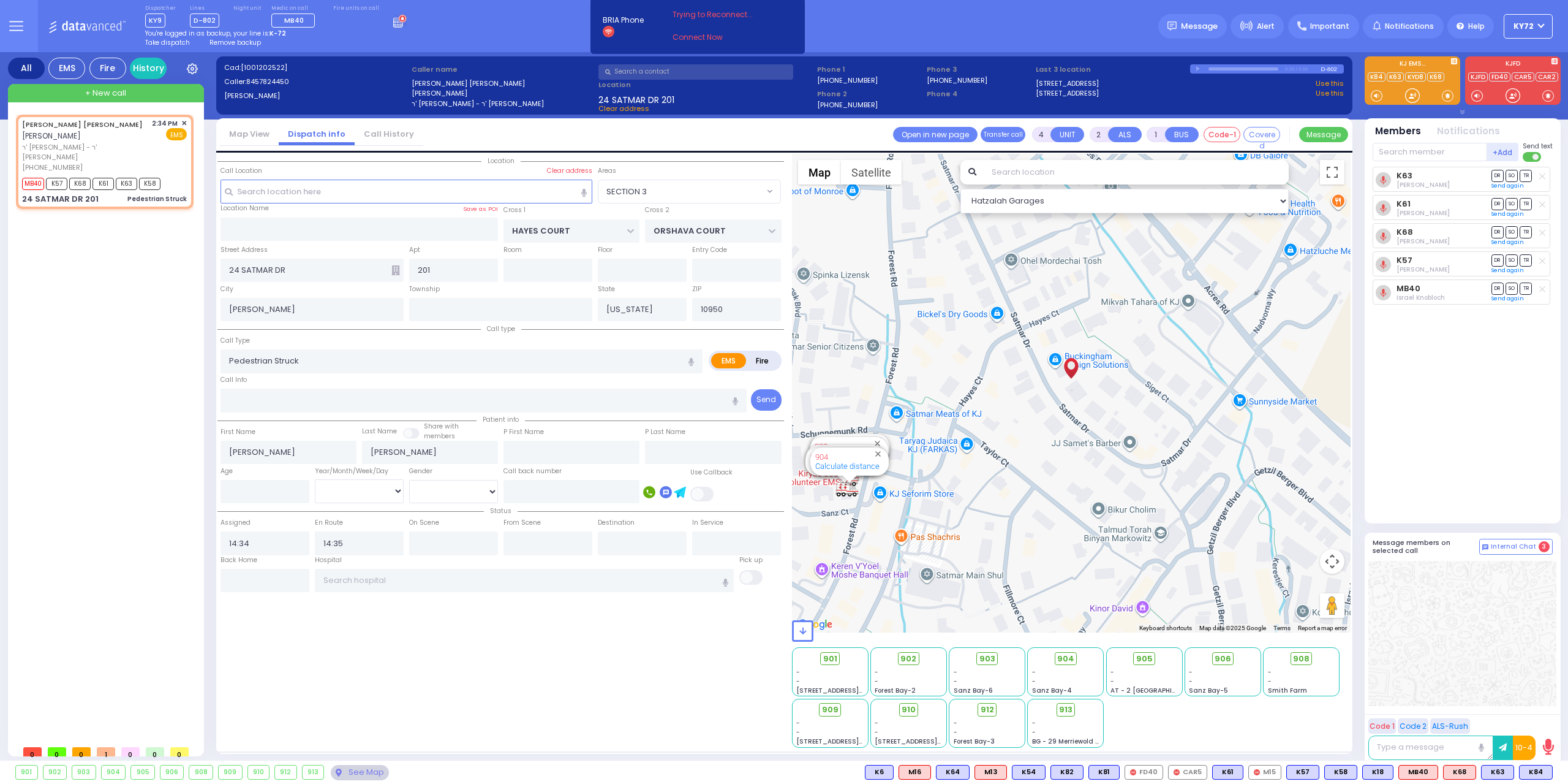
select select
radio input "true"
select select
select select "Hatzalah Garages"
select select "SECTION 3"
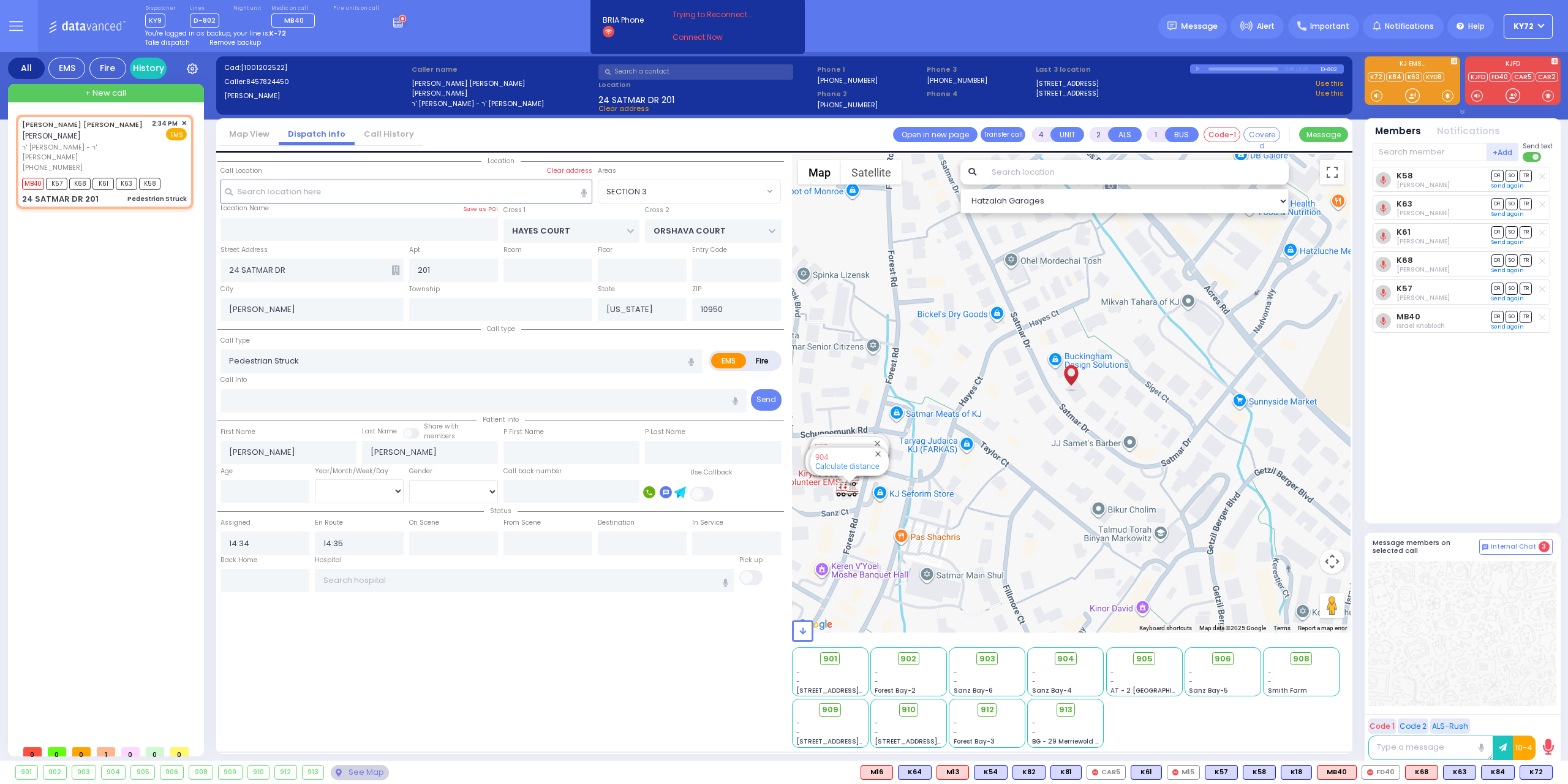
click at [228, 44] on span "Remove backup" at bounding box center [235, 42] width 52 height 9
click at [239, 40] on span "Remove backup" at bounding box center [235, 42] width 52 height 9
click at [236, 39] on span "Remove backup" at bounding box center [235, 42] width 52 height 9
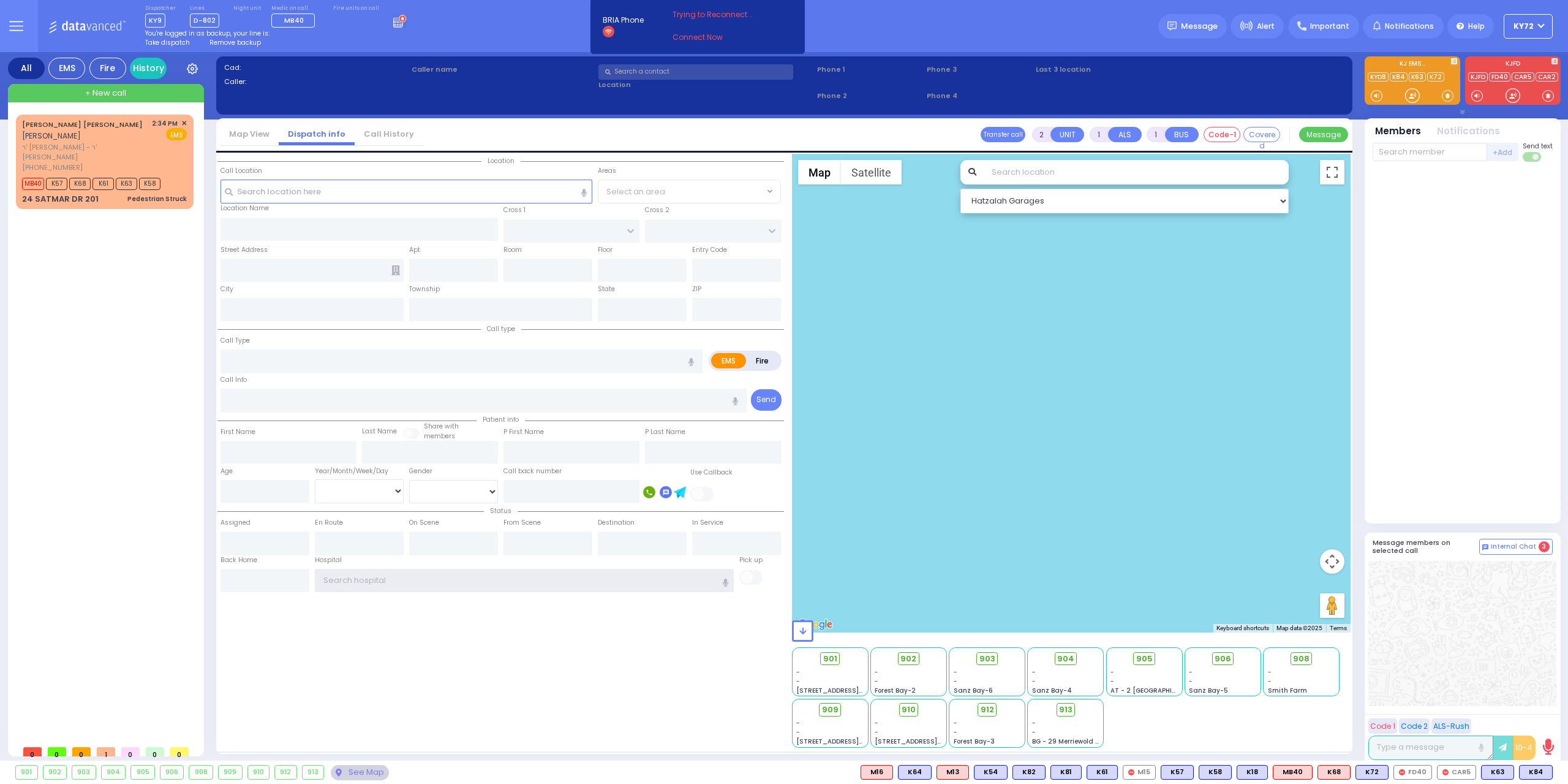
type input "KY72"
click at [241, 39] on span "Remove backup" at bounding box center [235, 42] width 52 height 9
click at [1544, 26] on button "KY72" at bounding box center [1529, 26] width 49 height 25
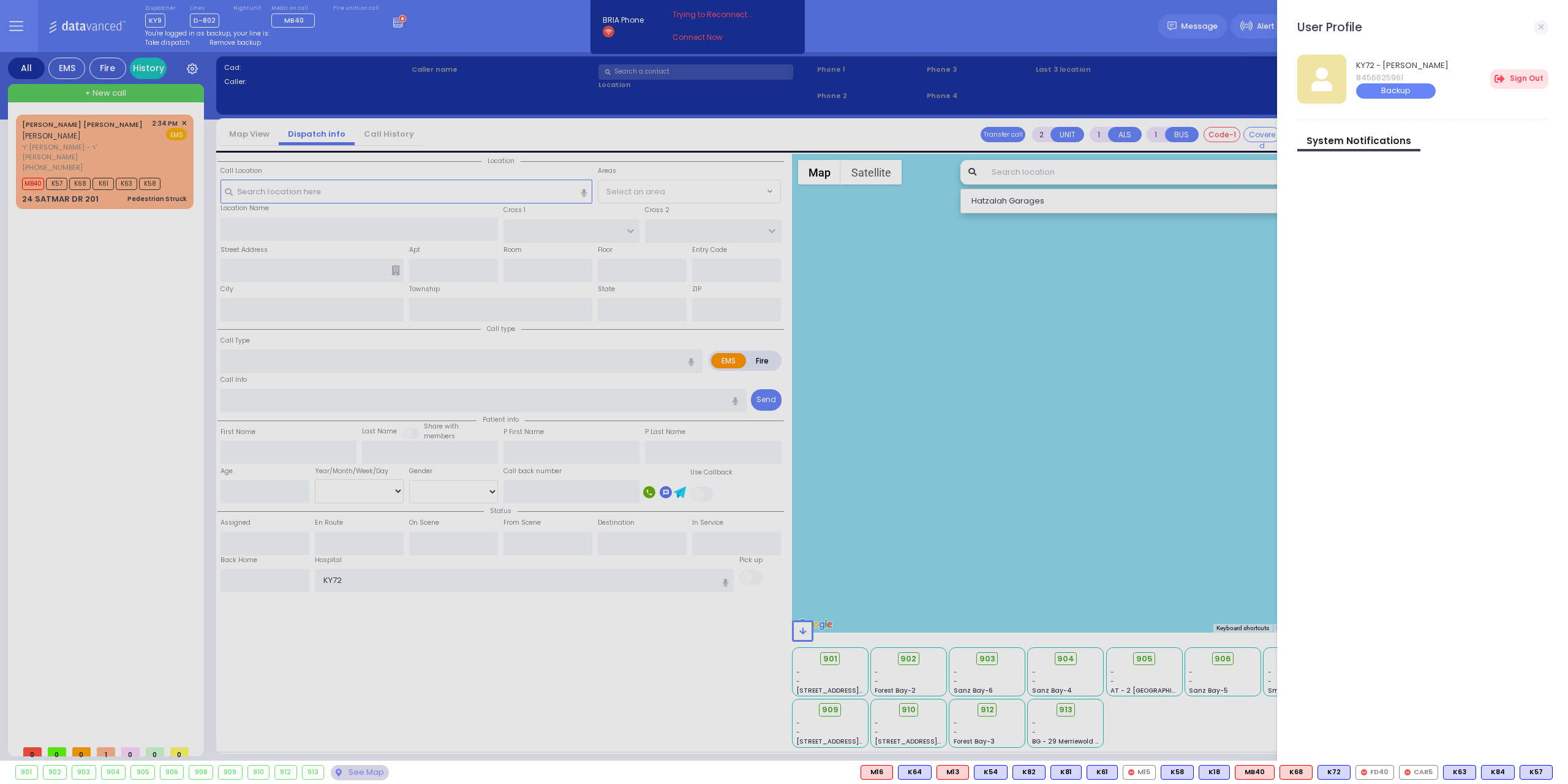
click at [184, 371] on div at bounding box center [784, 392] width 1568 height 784
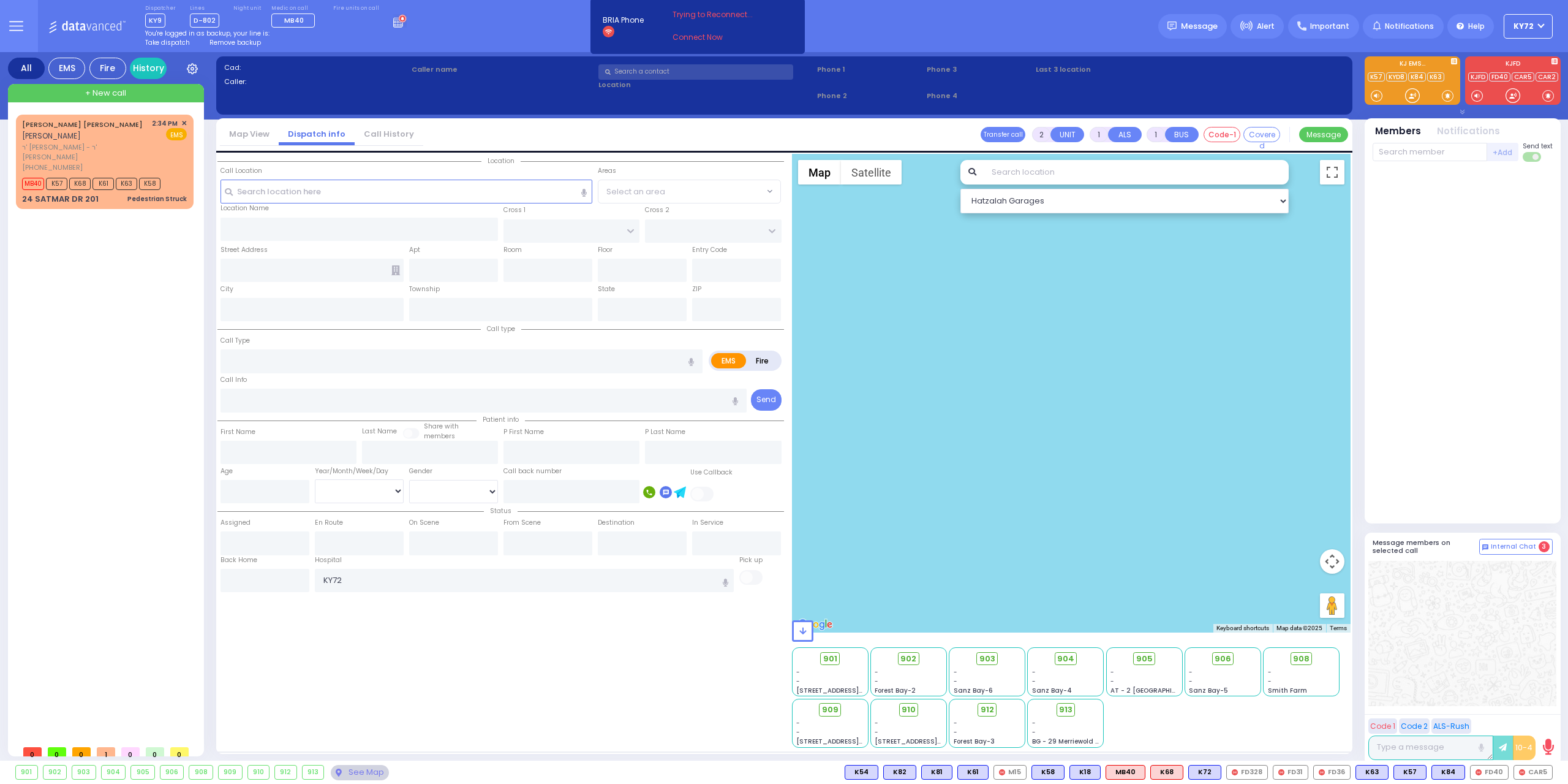
click at [1545, 28] on button "KY72" at bounding box center [1529, 26] width 49 height 25
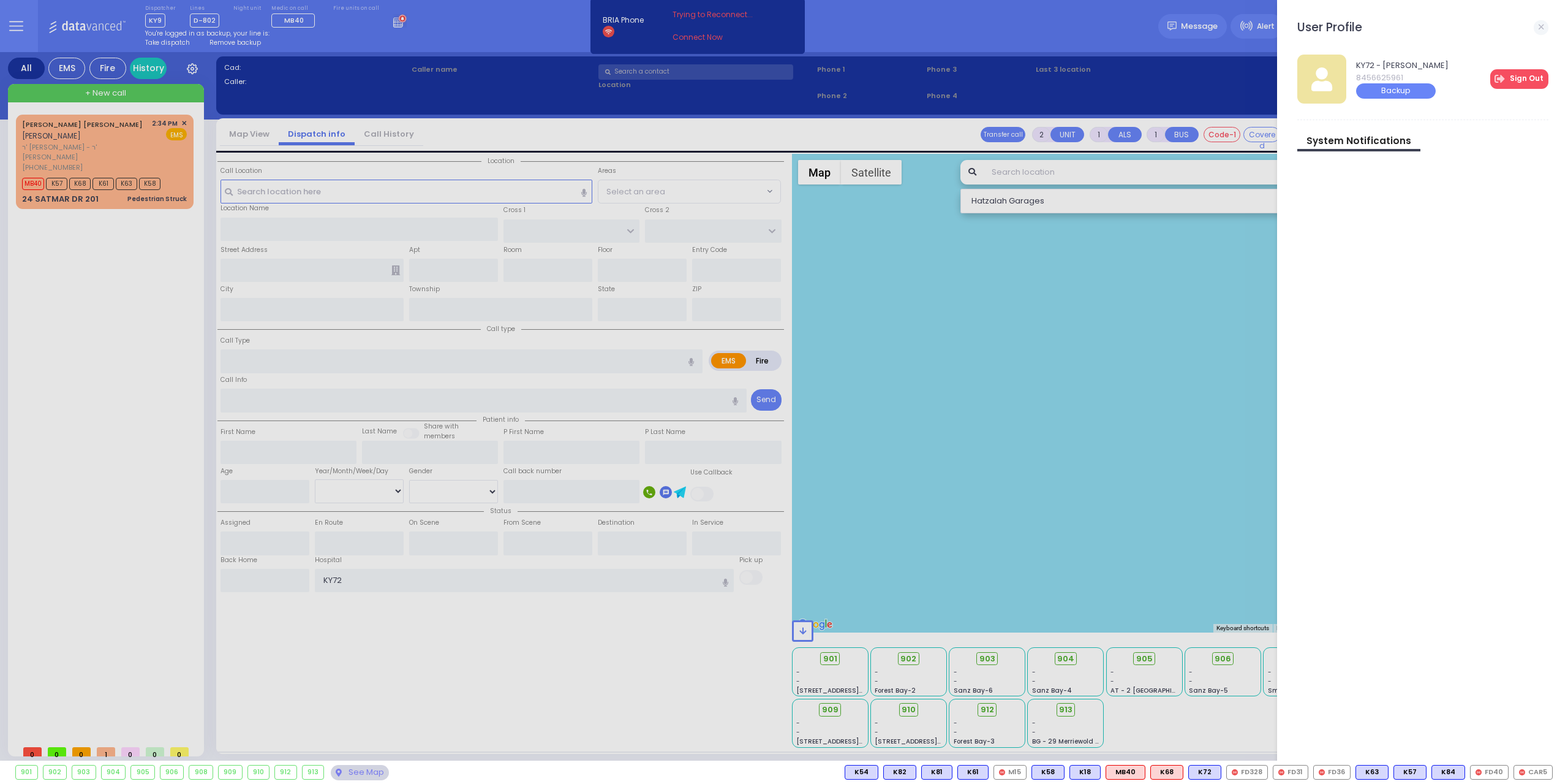
click at [1532, 73] on link "Sign Out" at bounding box center [1519, 79] width 58 height 20
